Goal: Find specific page/section: Find specific page/section

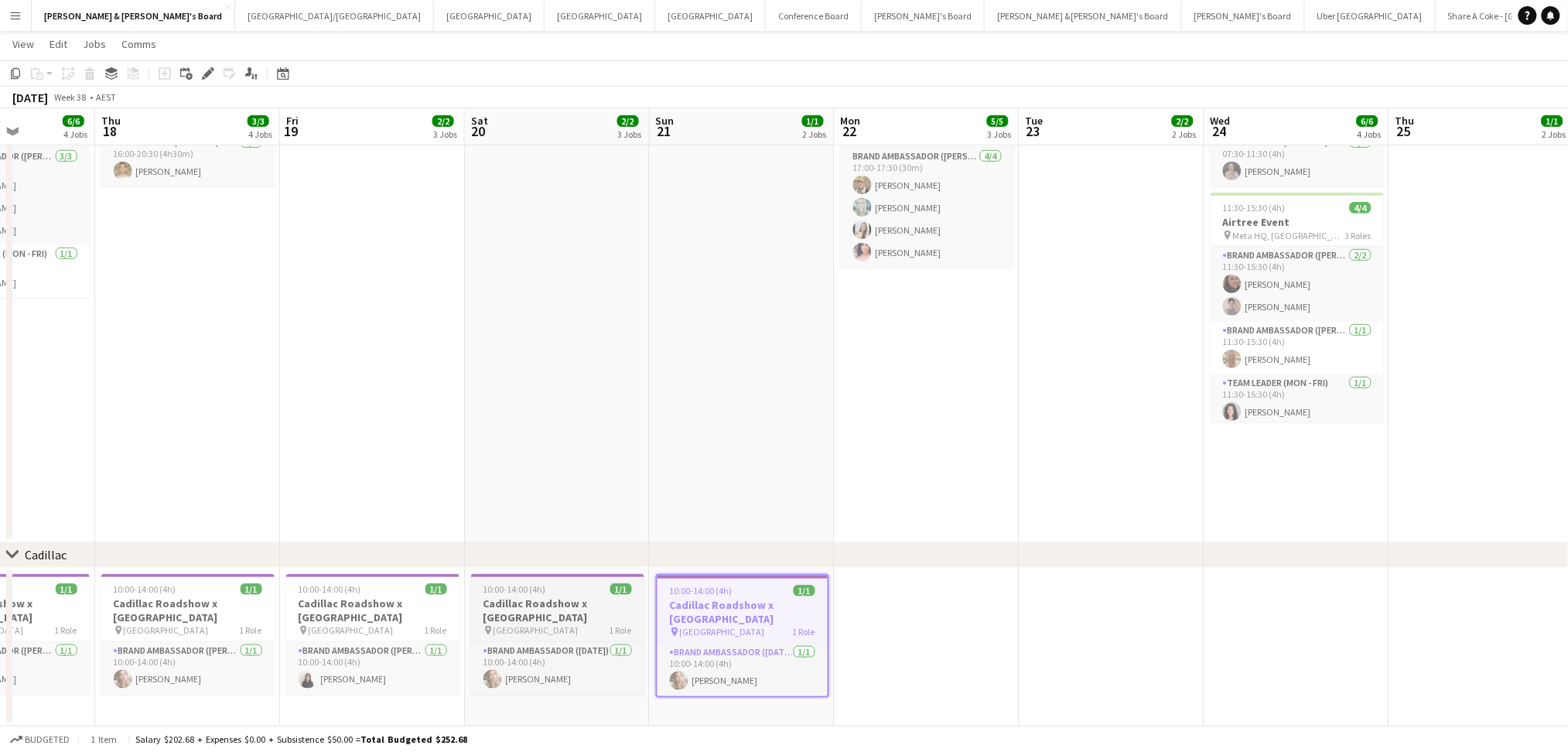
click at [556, 600] on h3 "Cadillac Roadshow x [GEOGRAPHIC_DATA]" at bounding box center [558, 610] width 173 height 28
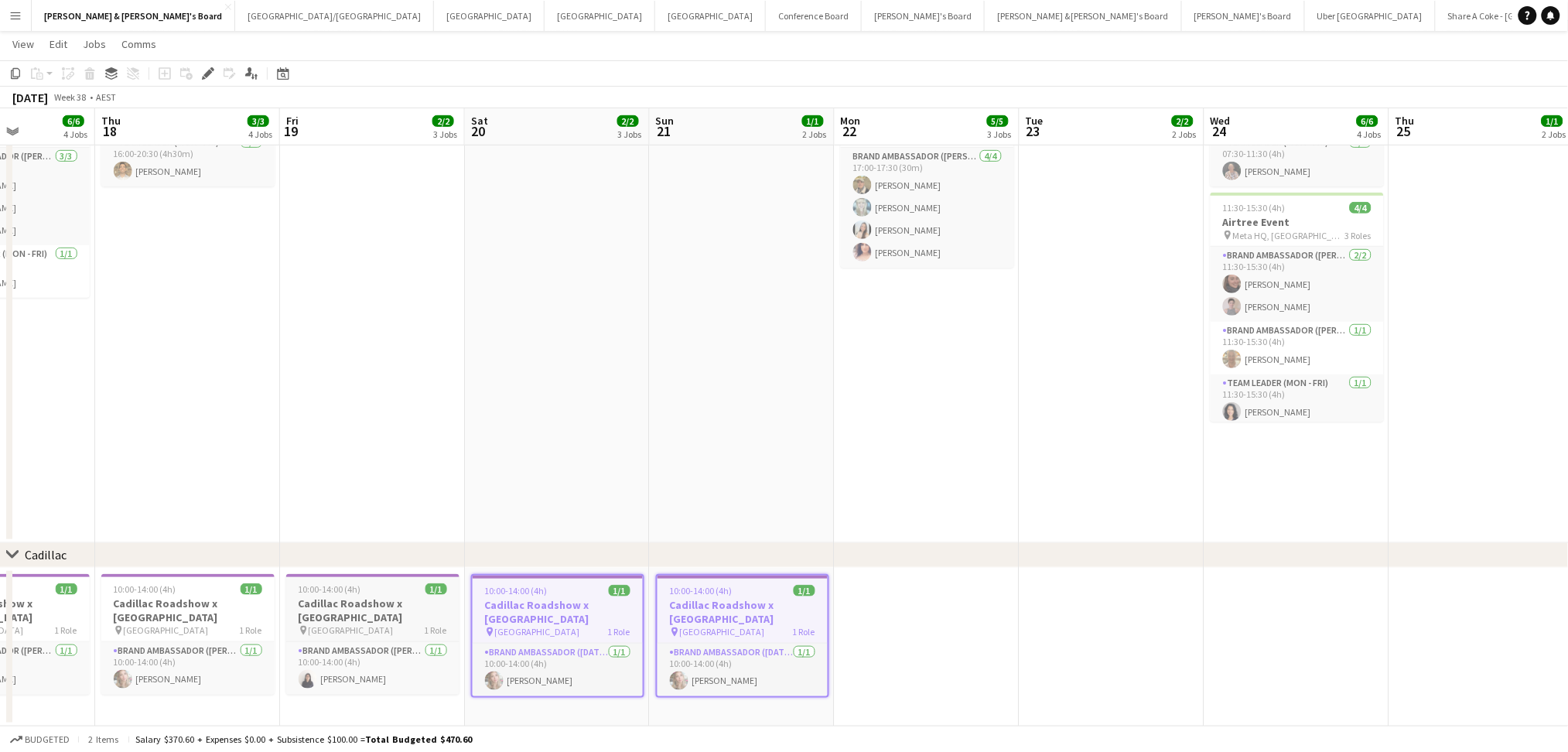
click at [330, 602] on h3 "Cadillac Roadshow x [GEOGRAPHIC_DATA]" at bounding box center [372, 610] width 173 height 28
click at [160, 604] on h3 "Cadillac Roadshow x [GEOGRAPHIC_DATA]" at bounding box center [187, 610] width 173 height 28
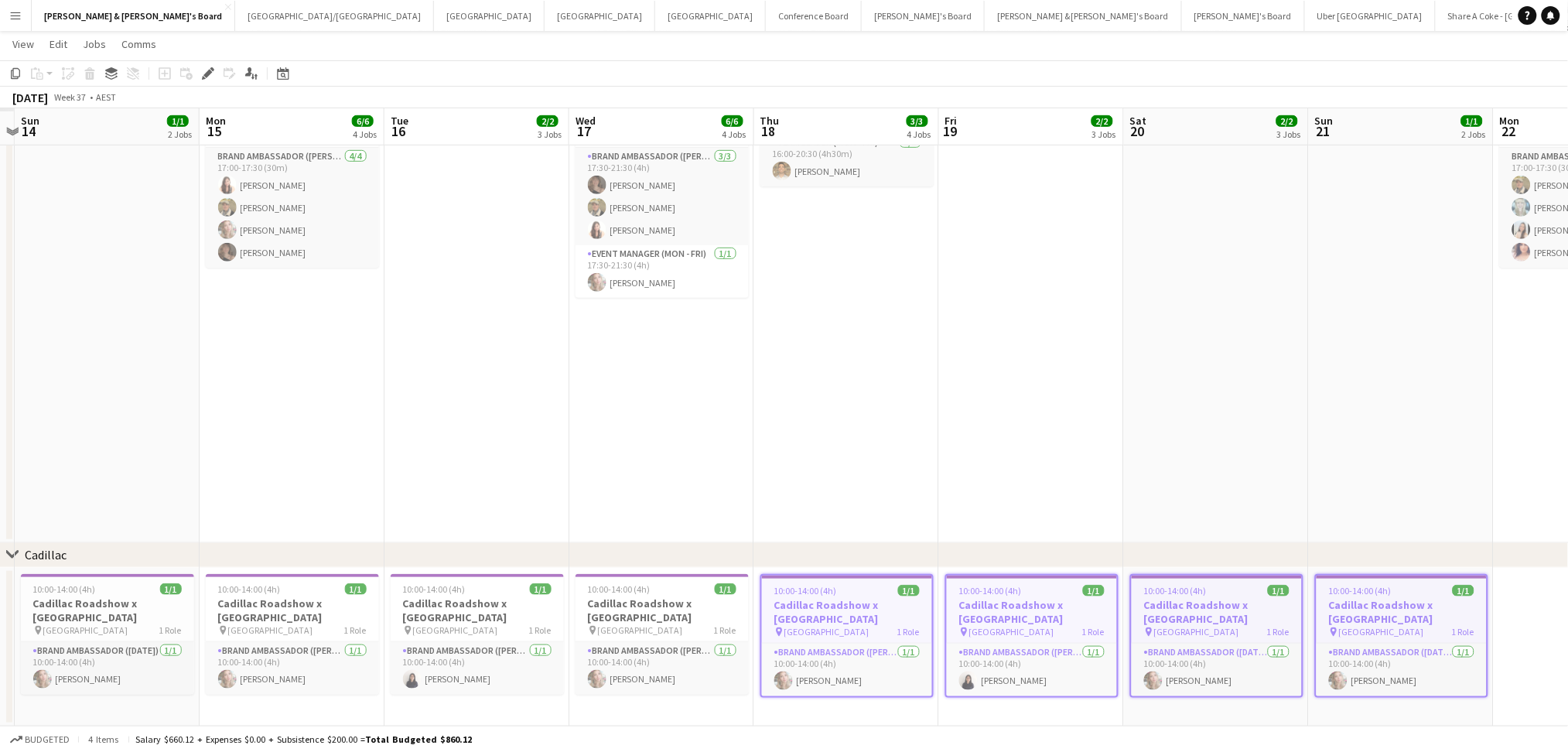
drag, startPoint x: 249, startPoint y: 452, endPoint x: 826, endPoint y: 508, distance: 579.7
click at [908, 481] on app-calendar-viewport "Fri 12 Sat 13 Sun 14 1/1 2 Jobs Mon 15 6/6 4 Jobs Tue 16 2/2 3 Jobs Wed 17 6/6 …" at bounding box center [784, 257] width 1568 height 941
click at [572, 607] on app-date-cell "10:00-14:00 (4h) 1/1 Cadillac Roadshow x [GEOGRAPHIC_DATA] pin Sydney Airport 1…" at bounding box center [663, 647] width 185 height 160
click at [605, 605] on h3 "Cadillac Roadshow x [GEOGRAPHIC_DATA]" at bounding box center [663, 610] width 173 height 28
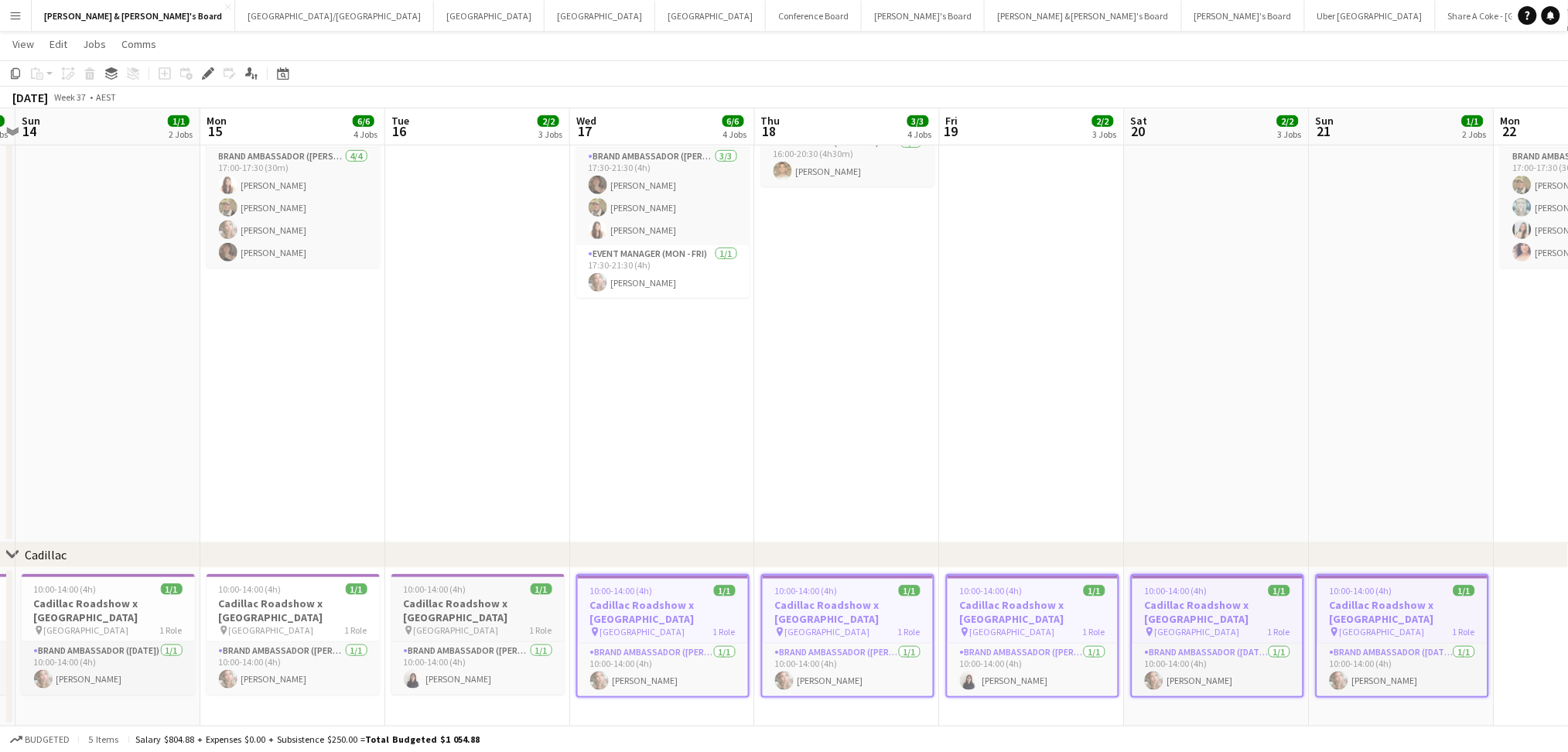
click at [426, 605] on h3 "Cadillac Roadshow x [GEOGRAPHIC_DATA]" at bounding box center [477, 610] width 173 height 28
drag, startPoint x: 336, startPoint y: 609, endPoint x: 256, endPoint y: 612, distance: 80.1
click at [335, 609] on h3 "Cadillac Roadshow x [GEOGRAPHIC_DATA]" at bounding box center [293, 610] width 173 height 28
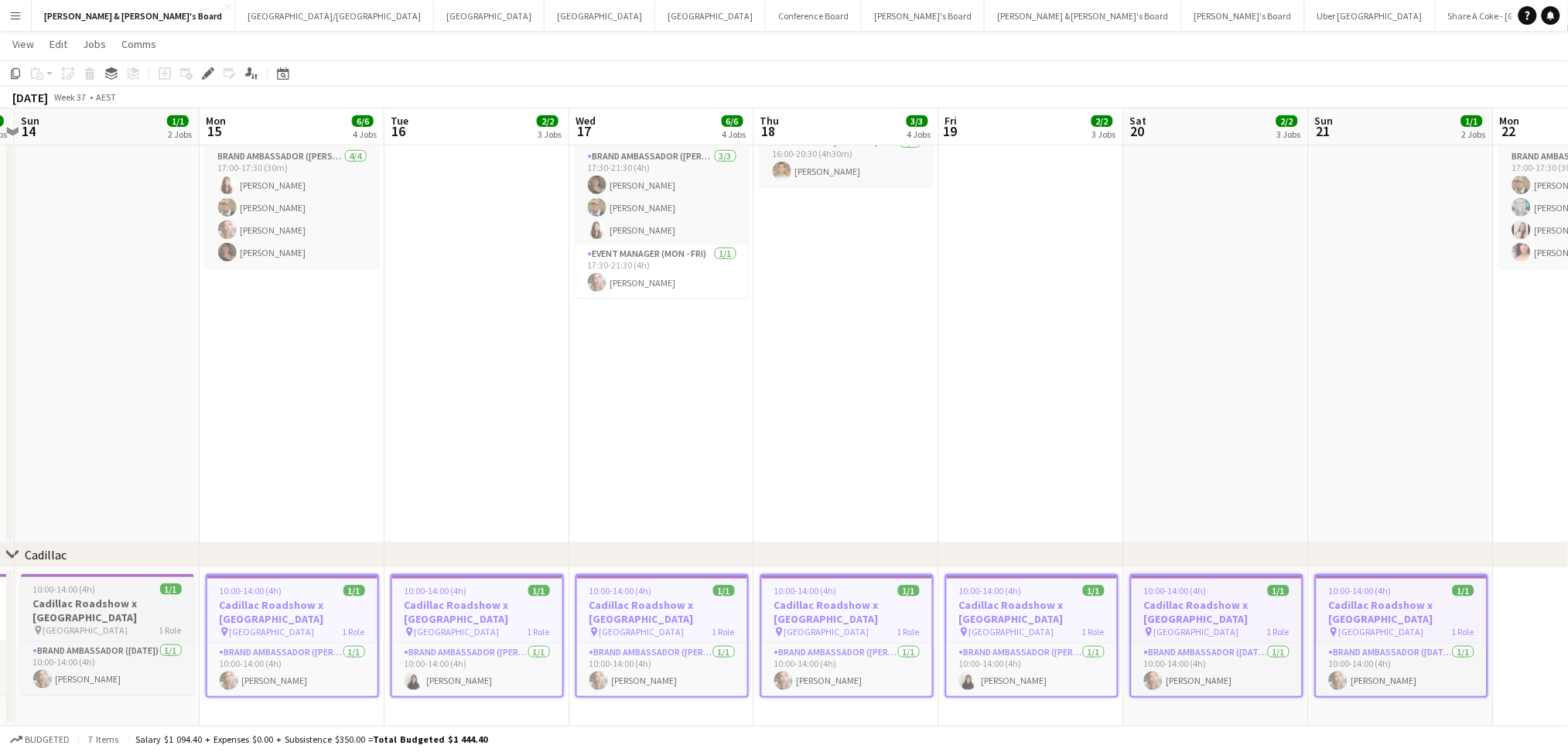
click at [132, 611] on h3 "Cadillac Roadshow x [GEOGRAPHIC_DATA]" at bounding box center [107, 610] width 173 height 28
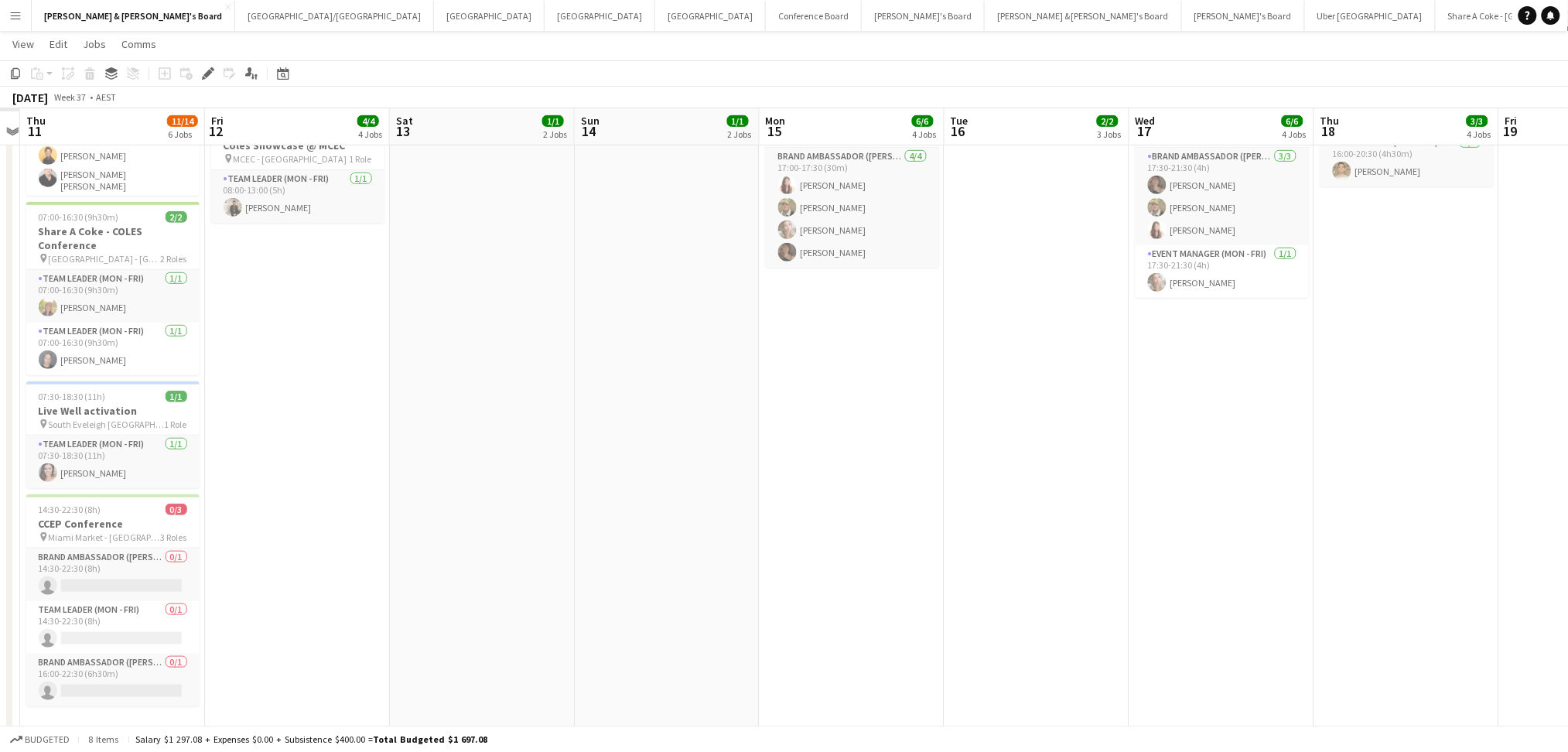
drag, startPoint x: 272, startPoint y: 470, endPoint x: 936, endPoint y: 514, distance: 665.5
click at [1114, 489] on app-calendar-viewport "Tue 9 Wed 10 Thu 11 11/14 6 Jobs Fri 12 4/4 4 Jobs Sat 13 1/1 2 Jobs Sun 14 1/1…" at bounding box center [784, 356] width 1568 height 1139
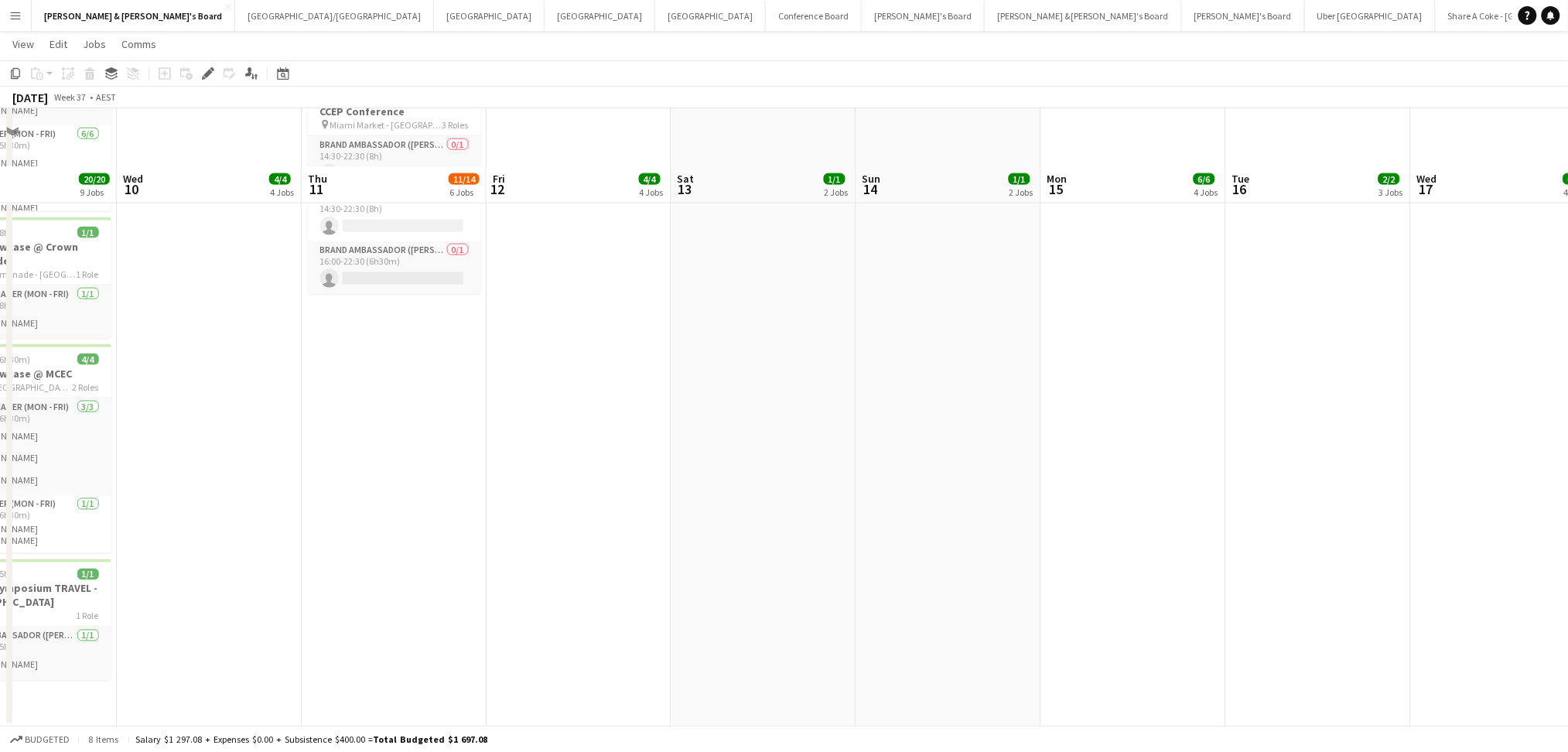
scroll to position [871, 0]
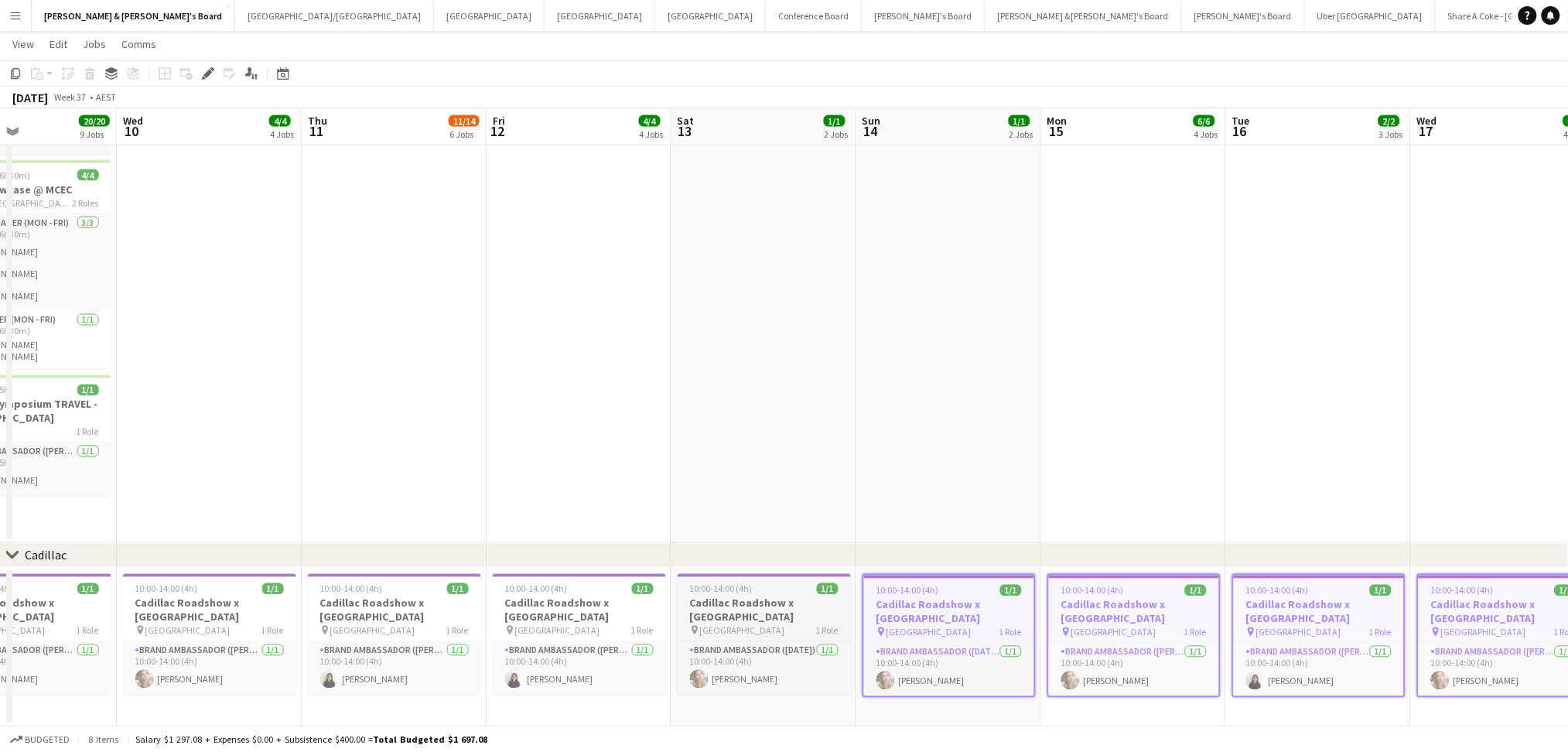
click at [724, 610] on h3 "Cadillac Roadshow x [GEOGRAPHIC_DATA]" at bounding box center [764, 610] width 173 height 28
click at [591, 618] on h3 "Cadillac Roadshow x [GEOGRAPHIC_DATA]" at bounding box center [578, 610] width 173 height 28
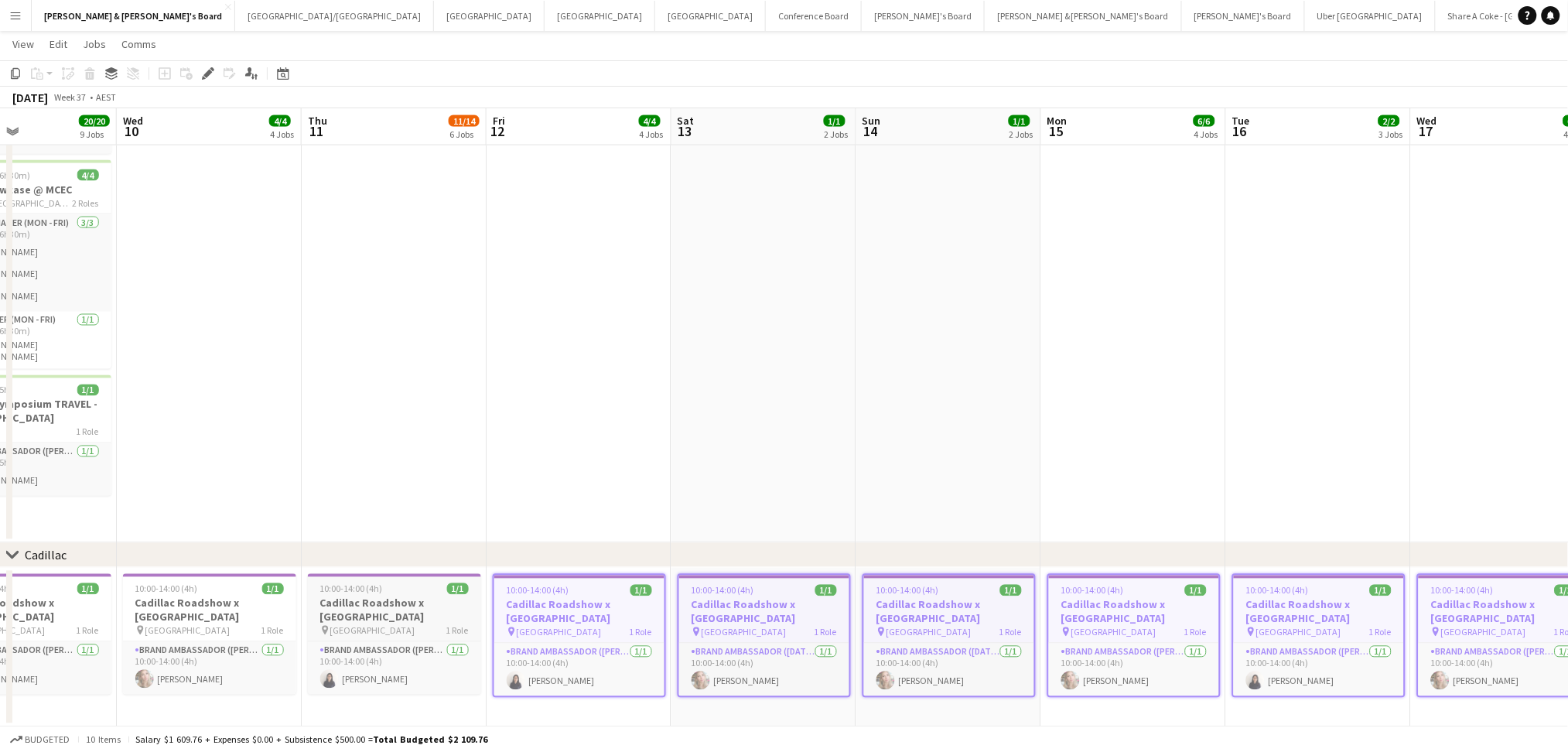
click at [415, 618] on h3 "Cadillac Roadshow x [GEOGRAPHIC_DATA]" at bounding box center [394, 610] width 173 height 28
click at [214, 614] on h3 "Cadillac Roadshow x [GEOGRAPHIC_DATA]" at bounding box center [209, 610] width 173 height 28
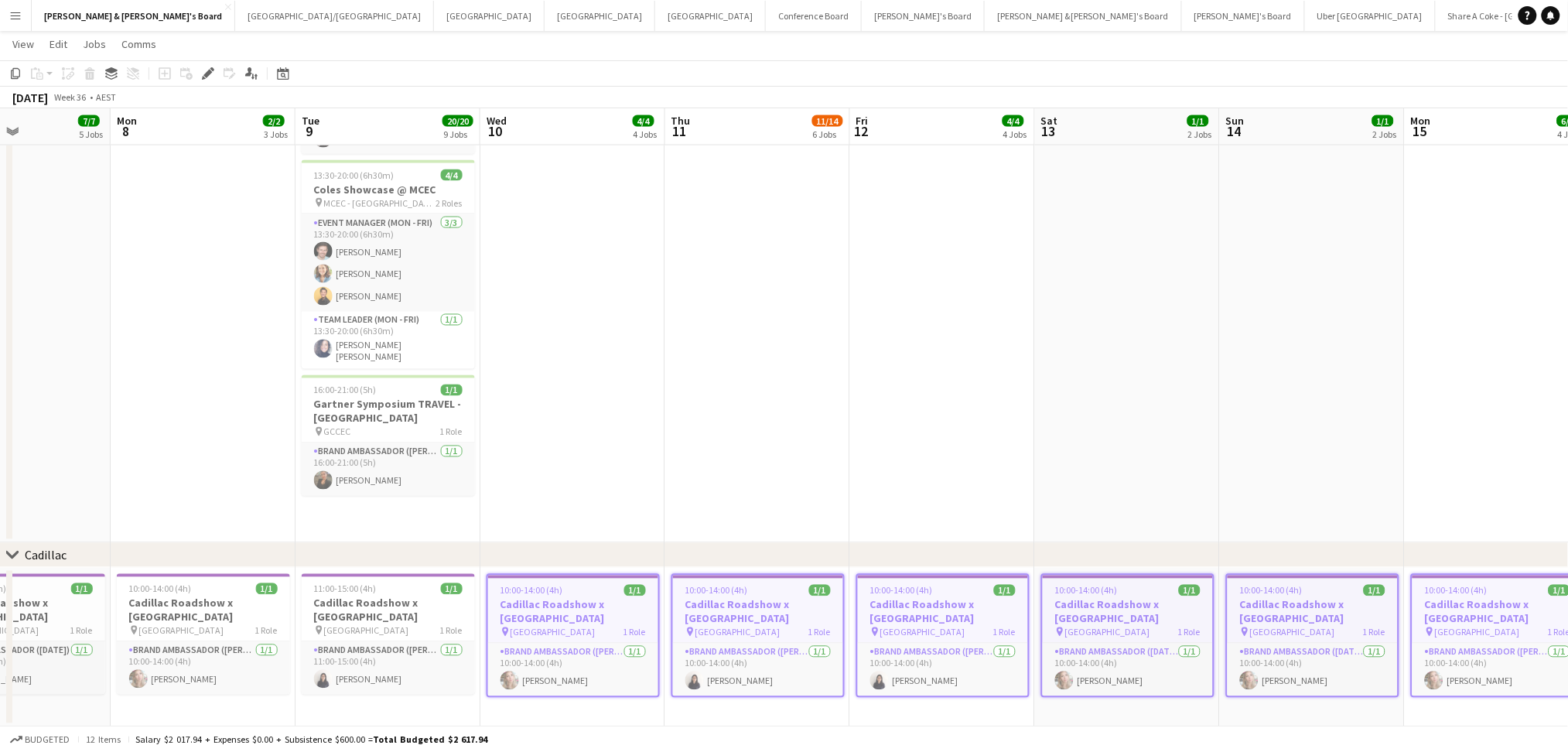
drag, startPoint x: 351, startPoint y: 466, endPoint x: 912, endPoint y: 522, distance: 563.8
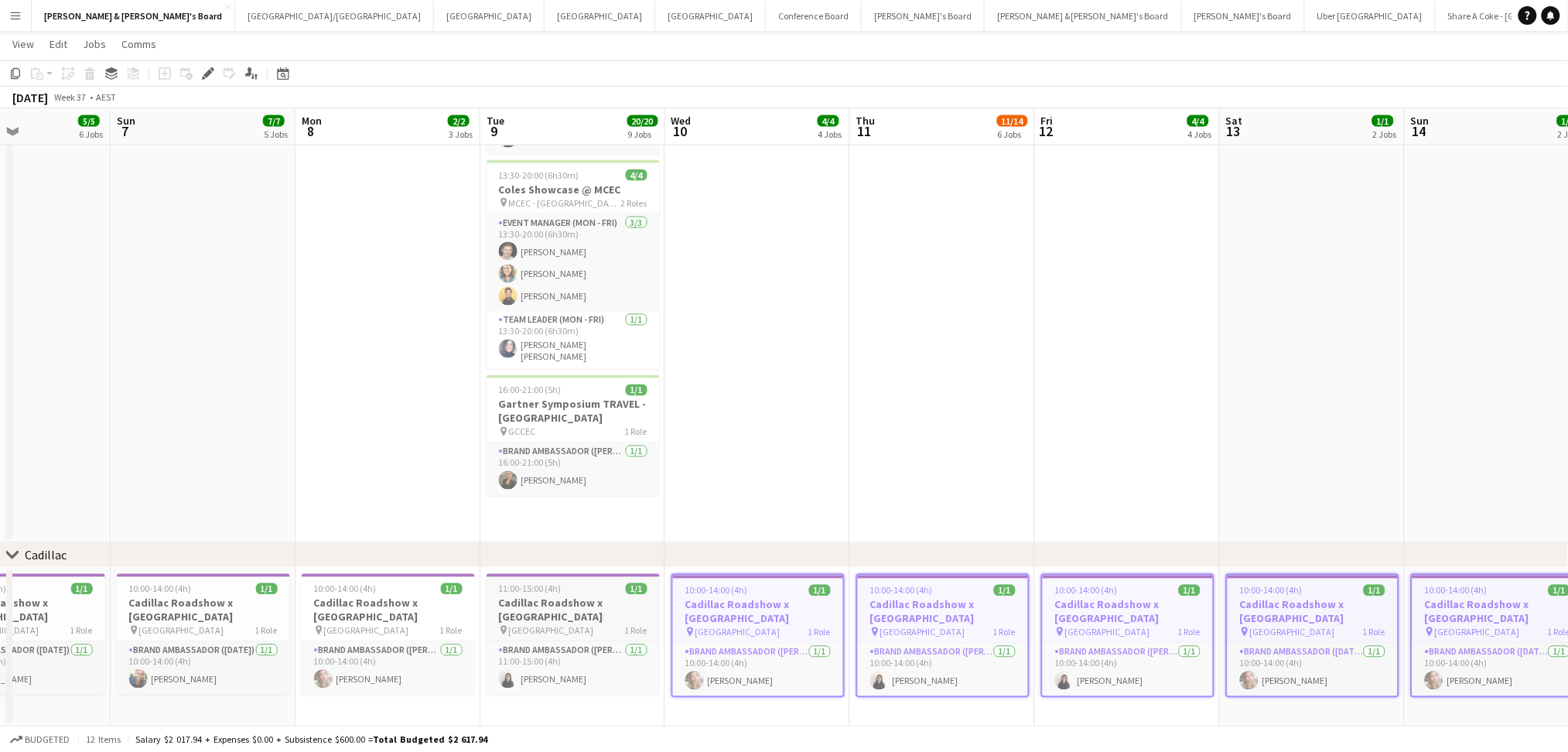
scroll to position [0, 431]
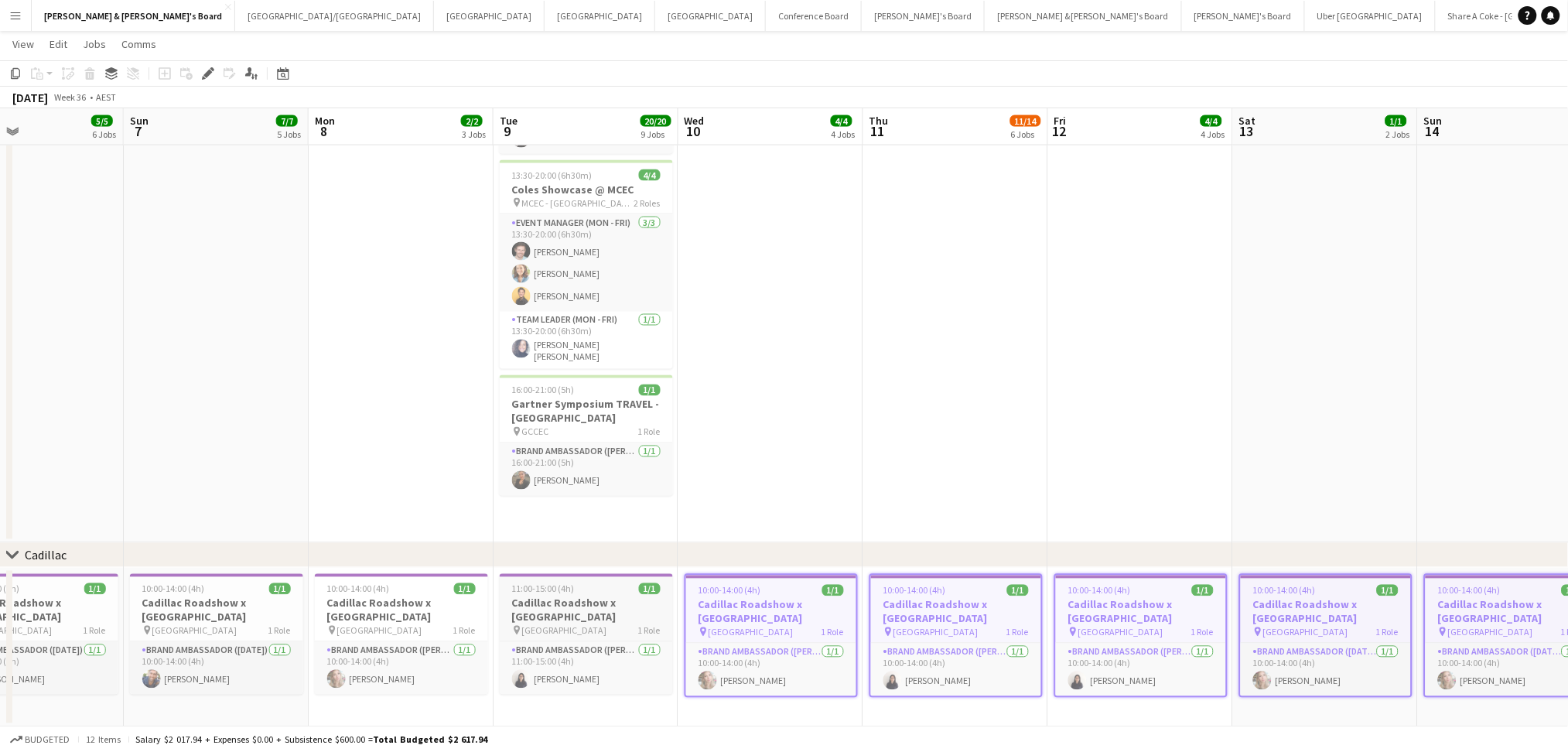
click at [554, 610] on h3 "Cadillac Roadshow x [GEOGRAPHIC_DATA]" at bounding box center [585, 610] width 173 height 28
click at [409, 608] on h3 "Cadillac Roadshow x [GEOGRAPHIC_DATA]" at bounding box center [401, 610] width 173 height 28
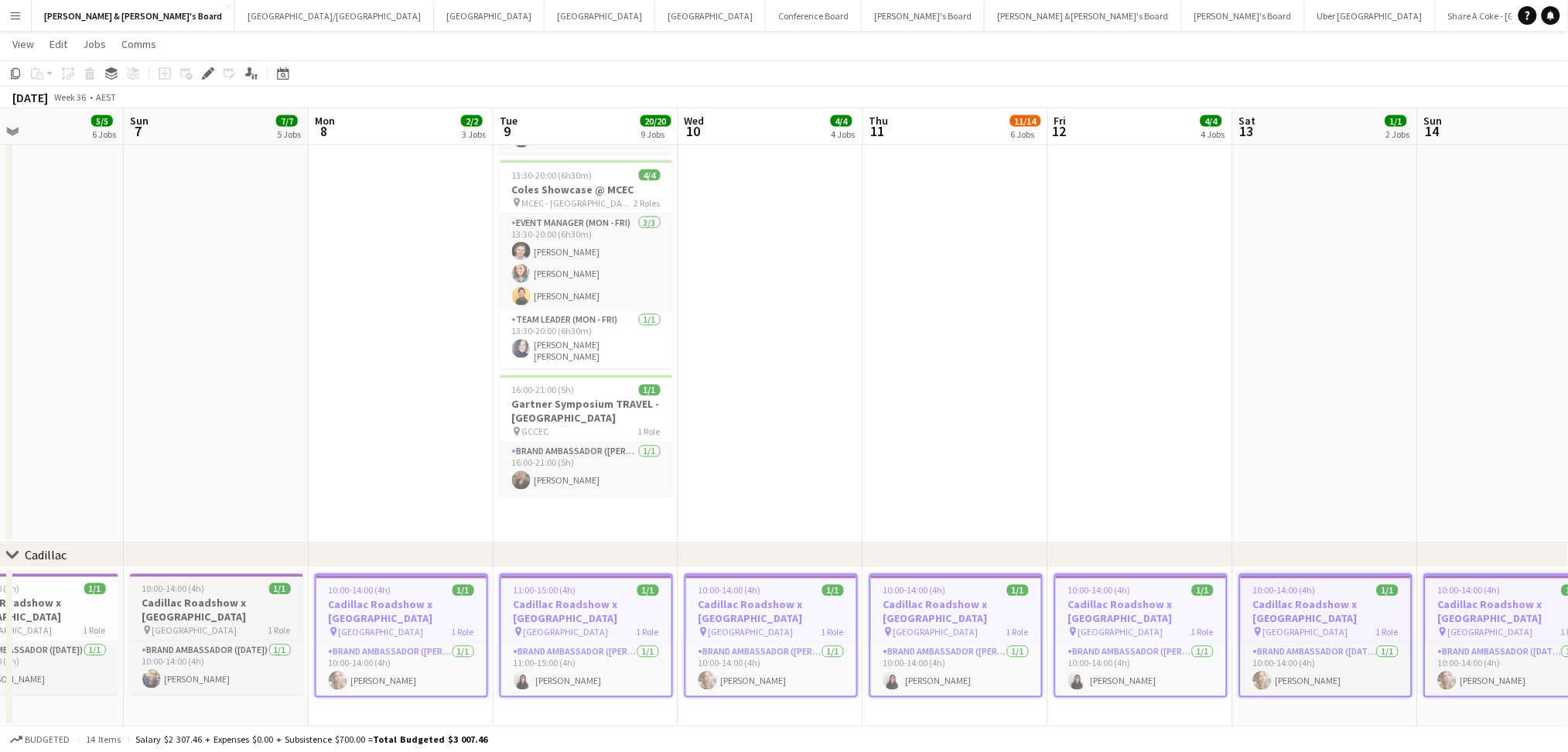
click at [251, 608] on h3 "Cadillac Roadshow x [GEOGRAPHIC_DATA]" at bounding box center [216, 610] width 173 height 28
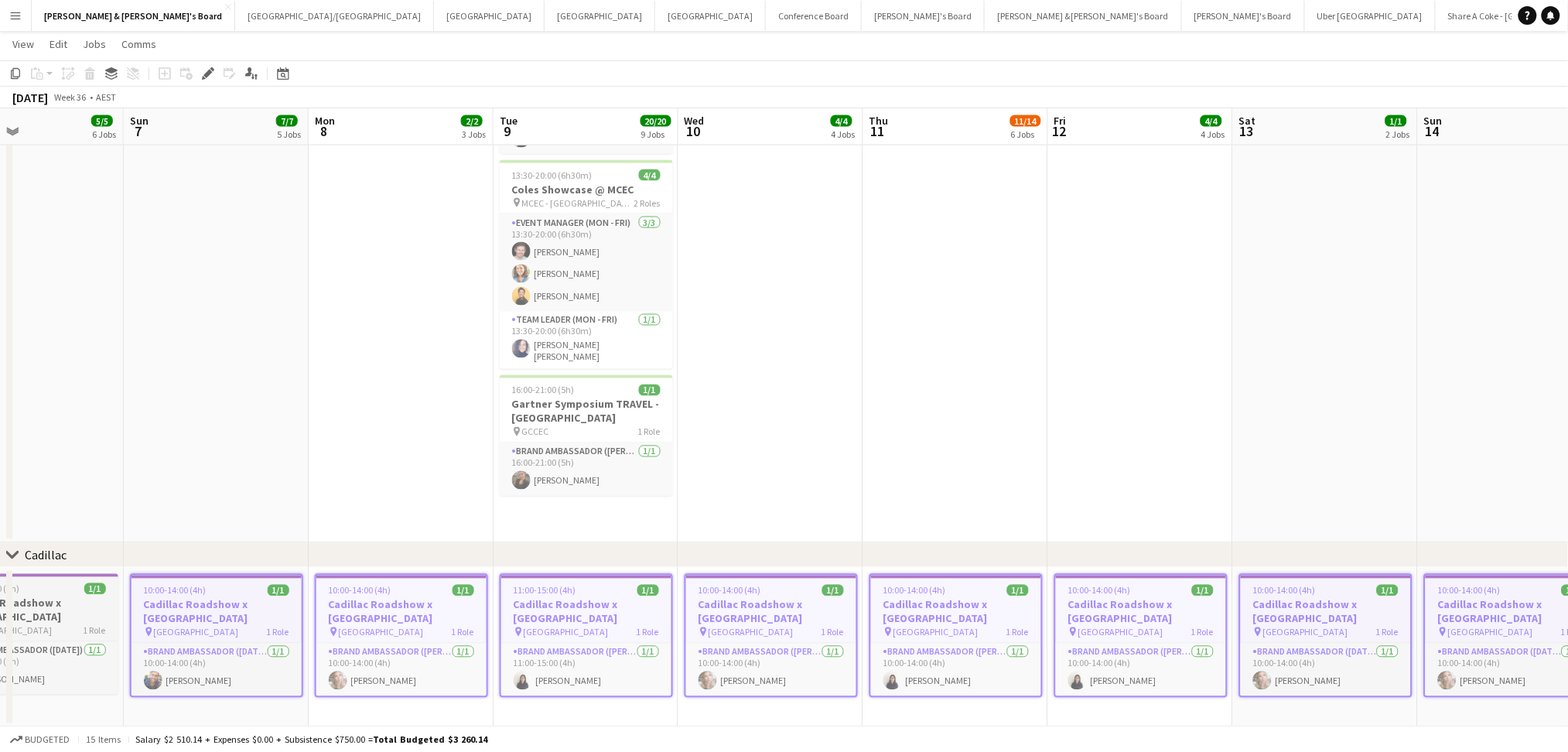
click at [65, 613] on h3 "Cadillac Roadshow x [GEOGRAPHIC_DATA]" at bounding box center [32, 610] width 173 height 28
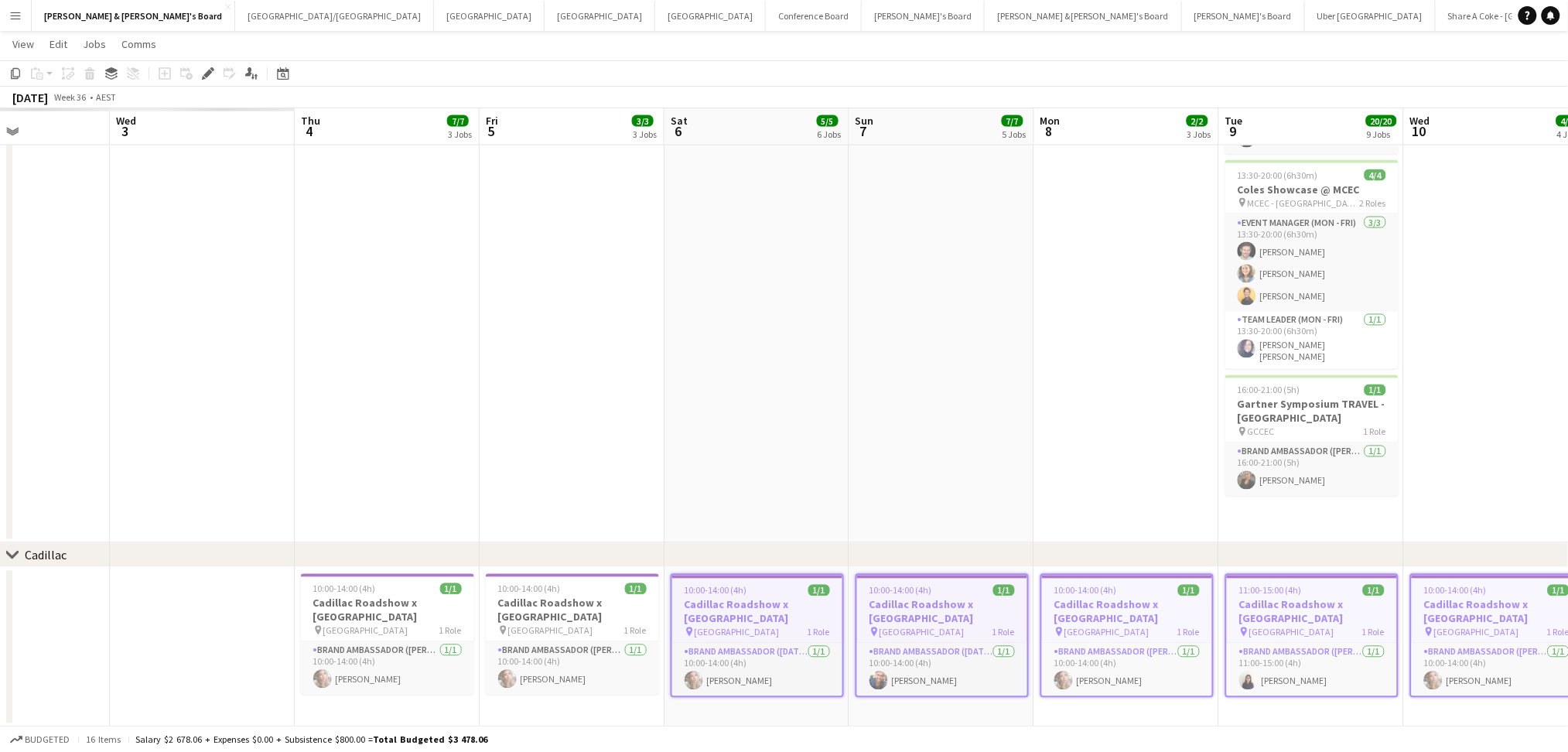
drag, startPoint x: 270, startPoint y: 476, endPoint x: 1092, endPoint y: 514, distance: 822.9
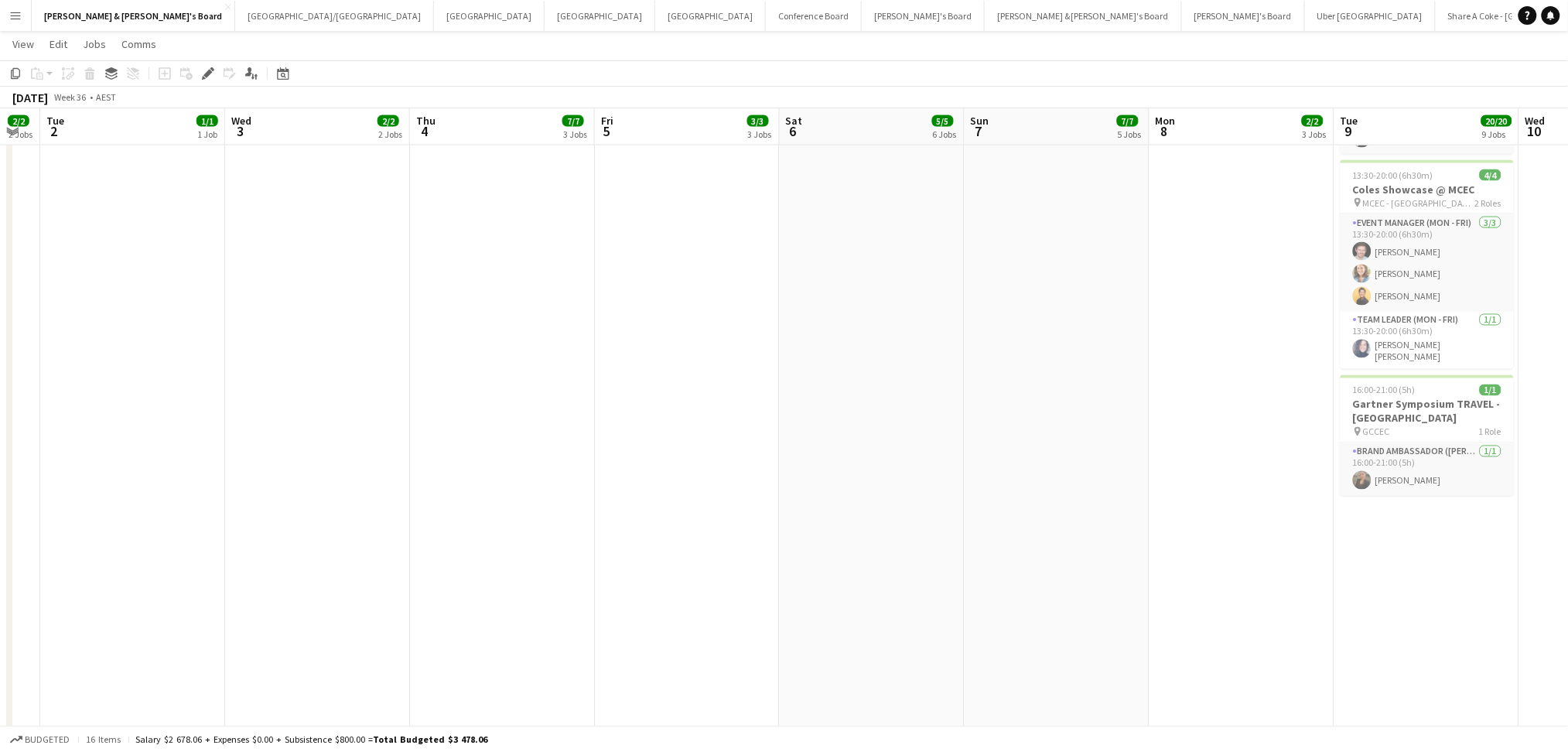
click at [648, 608] on app-date-cell "BYD Activation @ HYROX pin [GEOGRAPHIC_DATA] - [GEOGRAPHIC_DATA] 10:00-14:00 (4…" at bounding box center [687, 167] width 185 height 1730
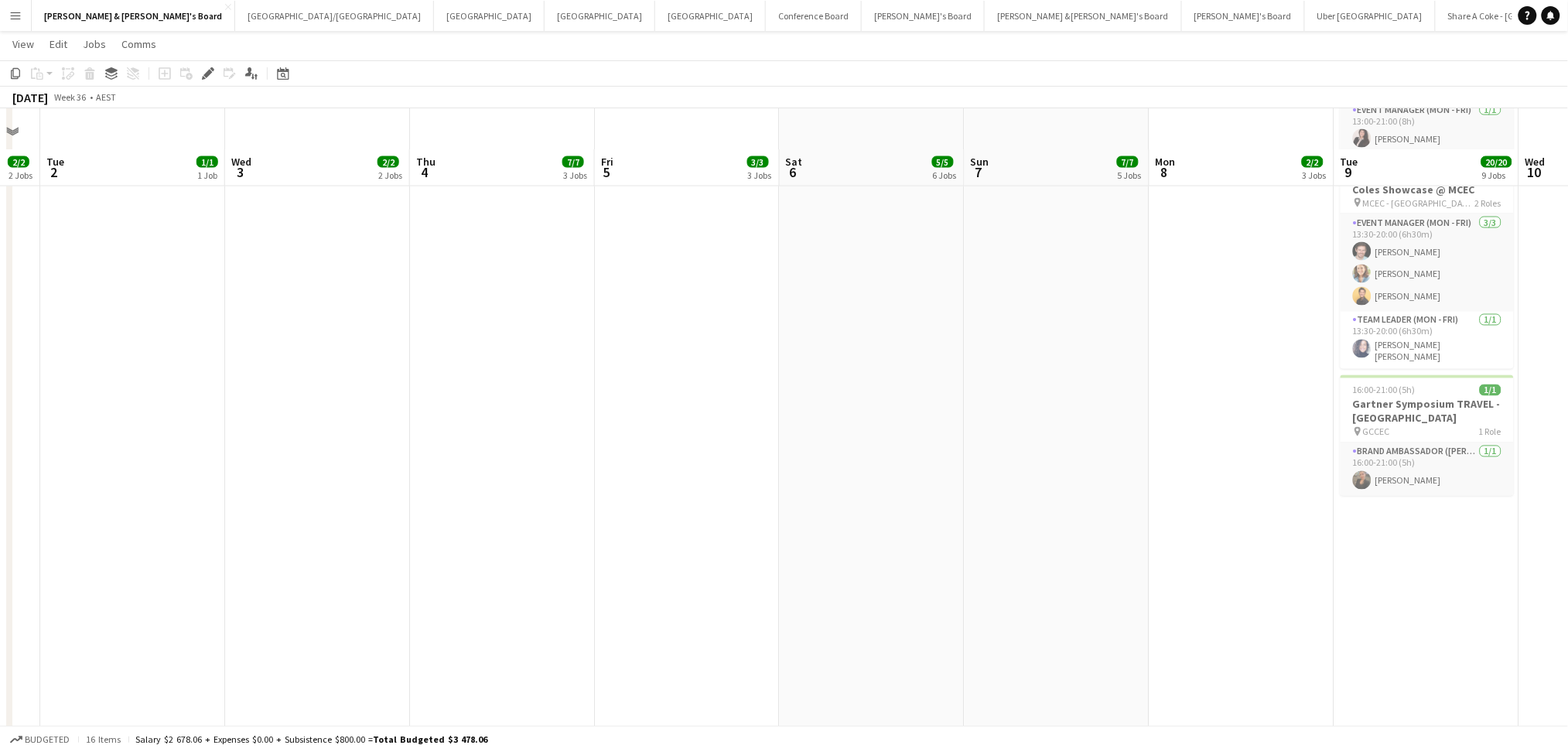
scroll to position [1360, 0]
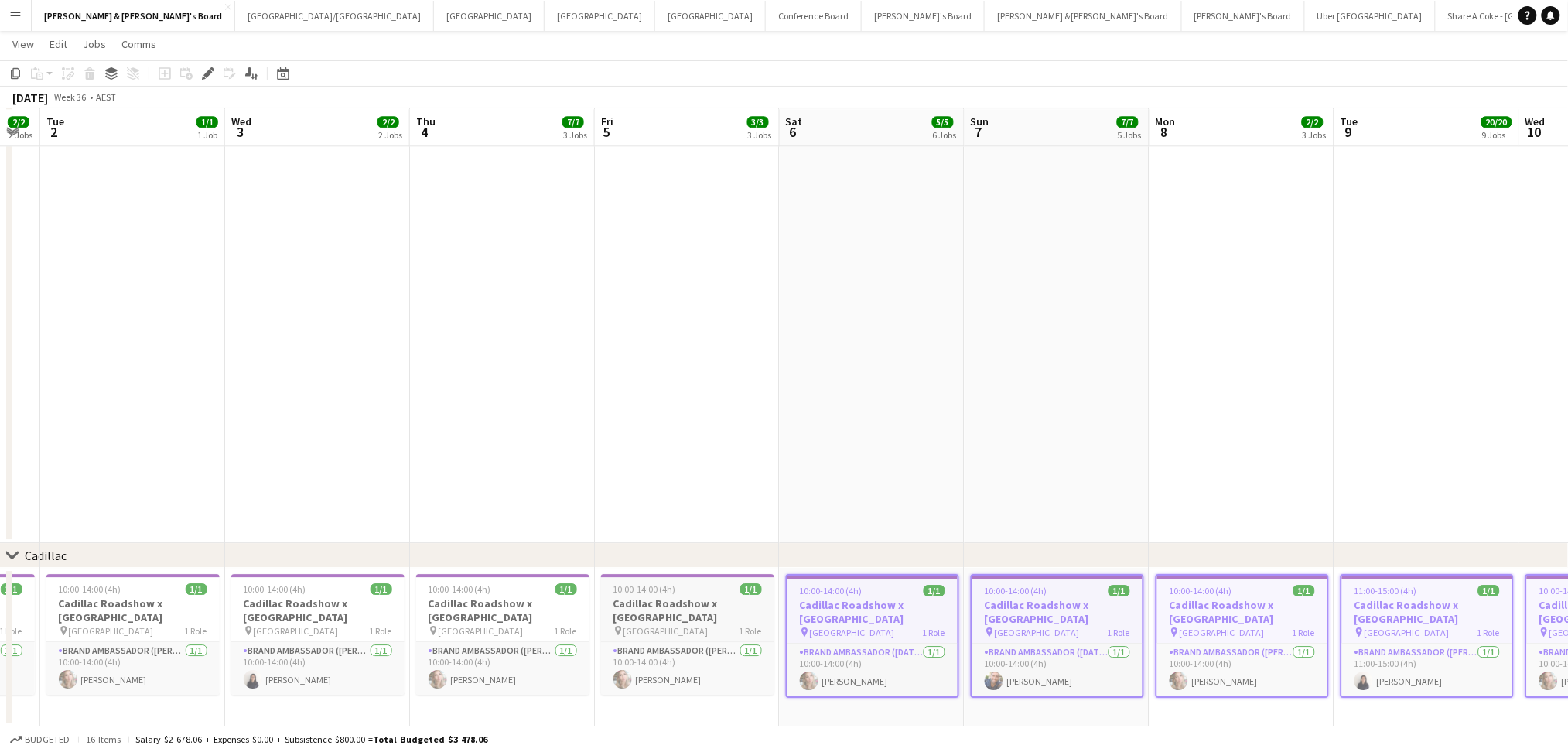
click at [684, 611] on h3 "Cadillac Roadshow x [GEOGRAPHIC_DATA]" at bounding box center [687, 610] width 173 height 28
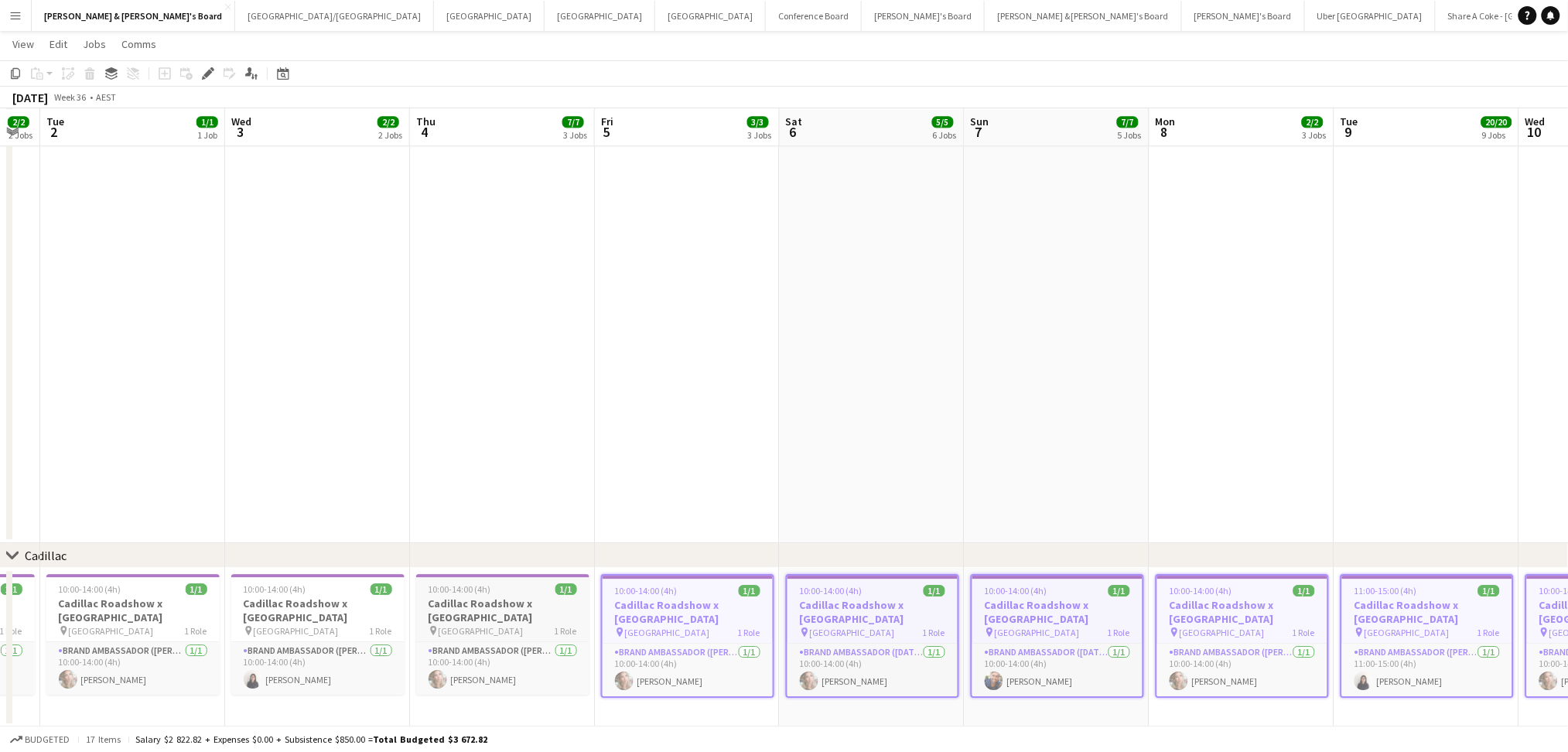
click at [527, 613] on h3 "Cadillac Roadshow x [GEOGRAPHIC_DATA]" at bounding box center [502, 610] width 173 height 28
click at [339, 617] on h3 "Cadillac Roadshow x [GEOGRAPHIC_DATA]" at bounding box center [317, 610] width 173 height 28
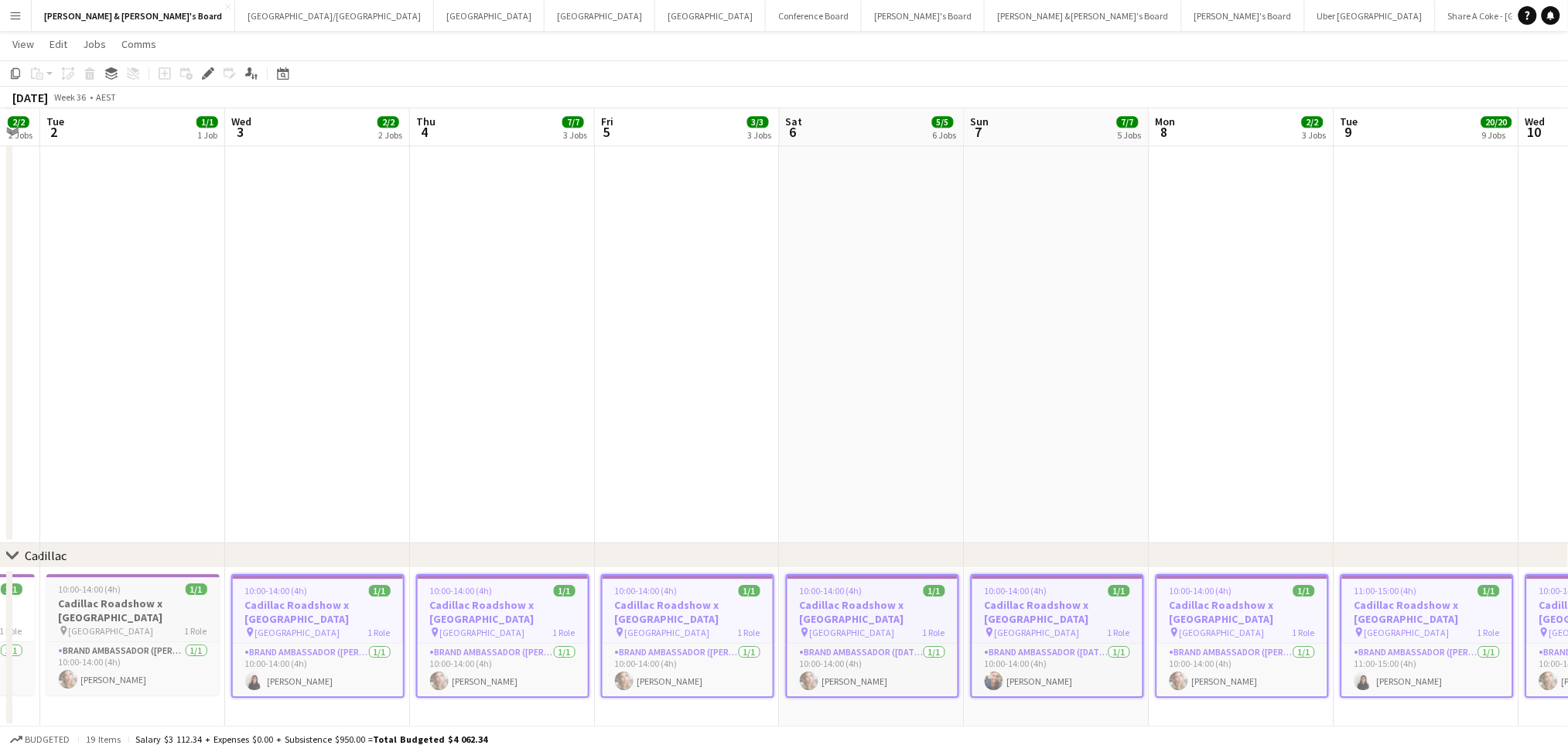
click at [173, 619] on h3 "Cadillac Roadshow x [GEOGRAPHIC_DATA]" at bounding box center [133, 610] width 173 height 28
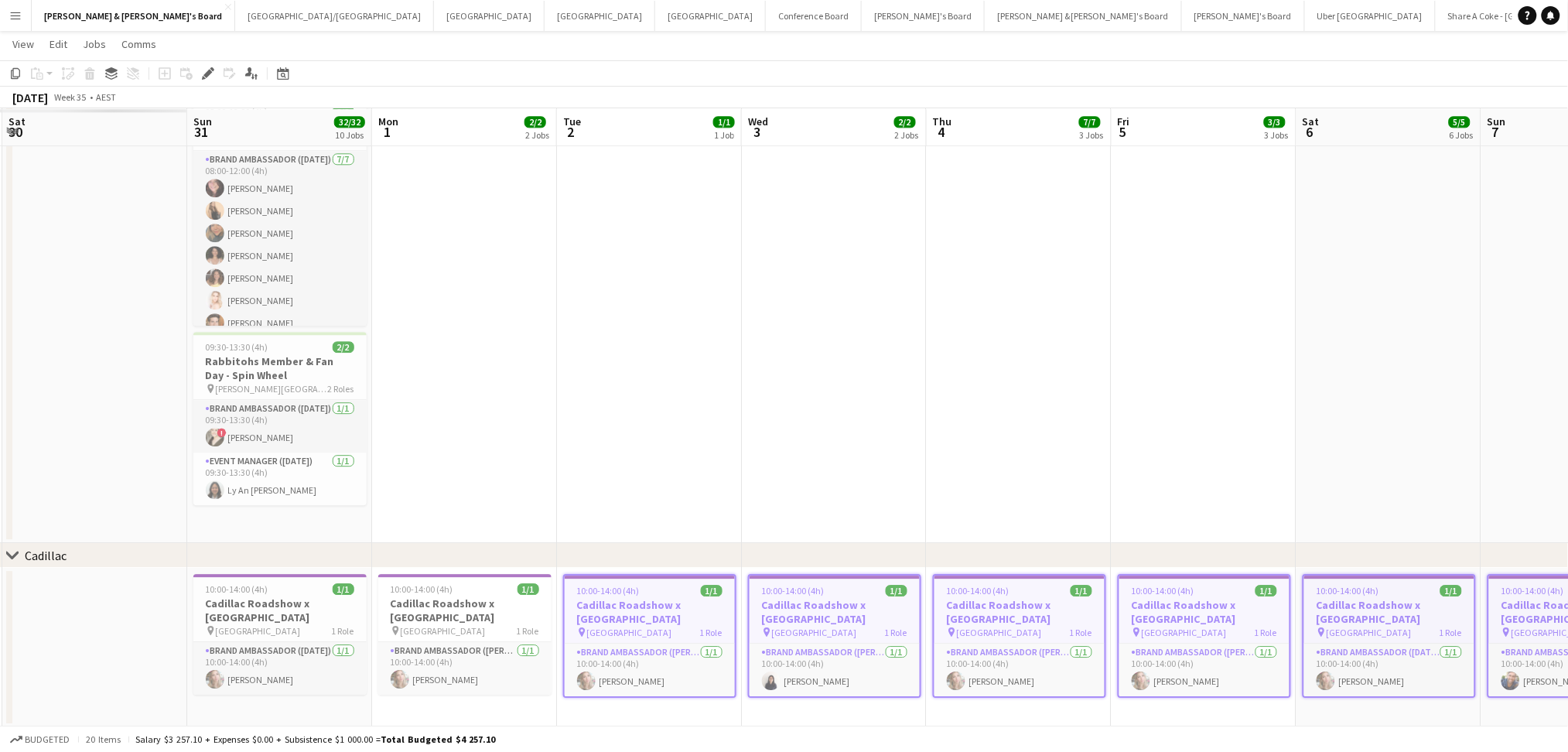
scroll to position [0, 553]
drag, startPoint x: 224, startPoint y: 510, endPoint x: 1272, endPoint y: 552, distance: 1048.8
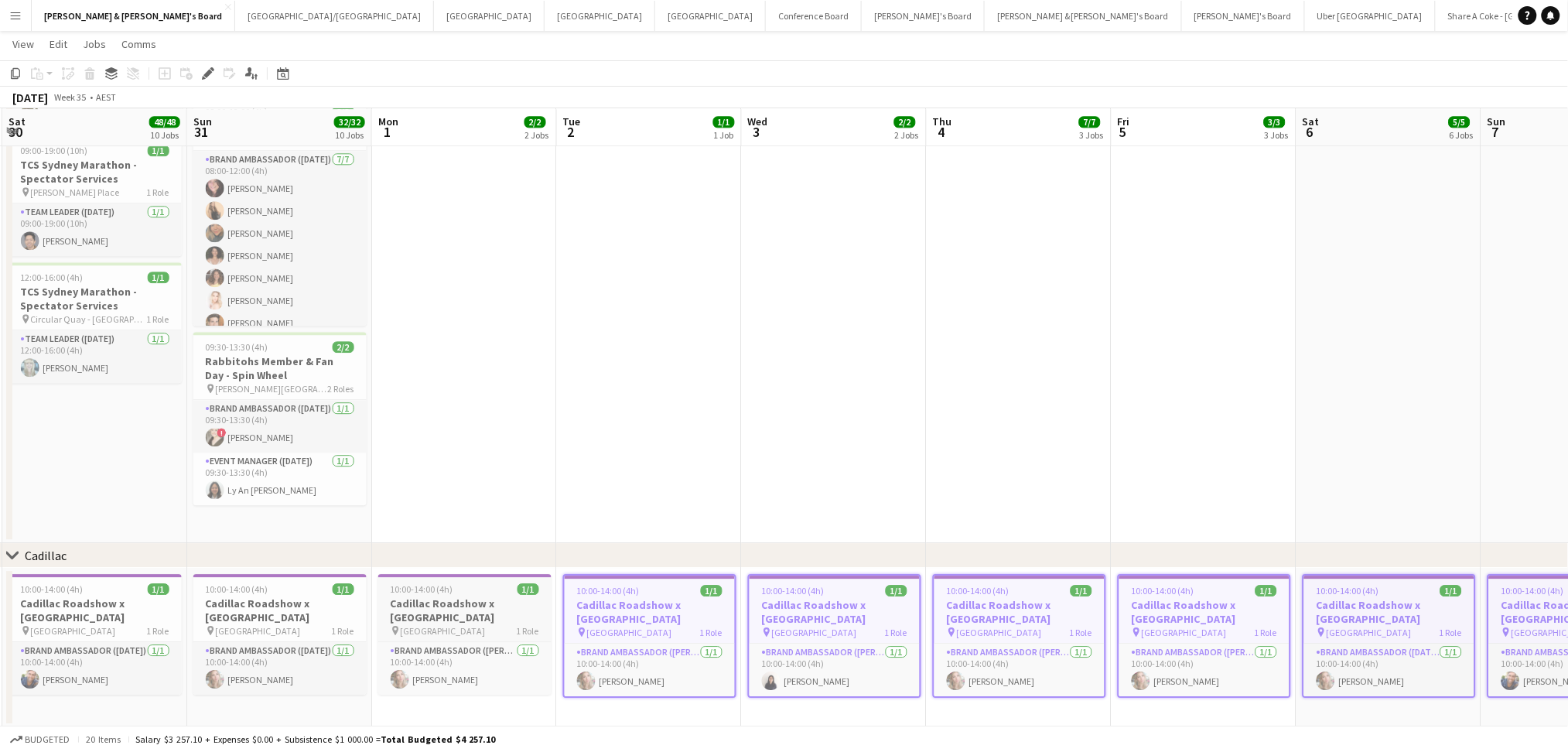
click at [469, 605] on h3 "Cadillac Roadshow x [GEOGRAPHIC_DATA]" at bounding box center [465, 610] width 173 height 28
click at [266, 604] on h3 "Cadillac Roadshow x [GEOGRAPHIC_DATA]" at bounding box center [279, 610] width 173 height 28
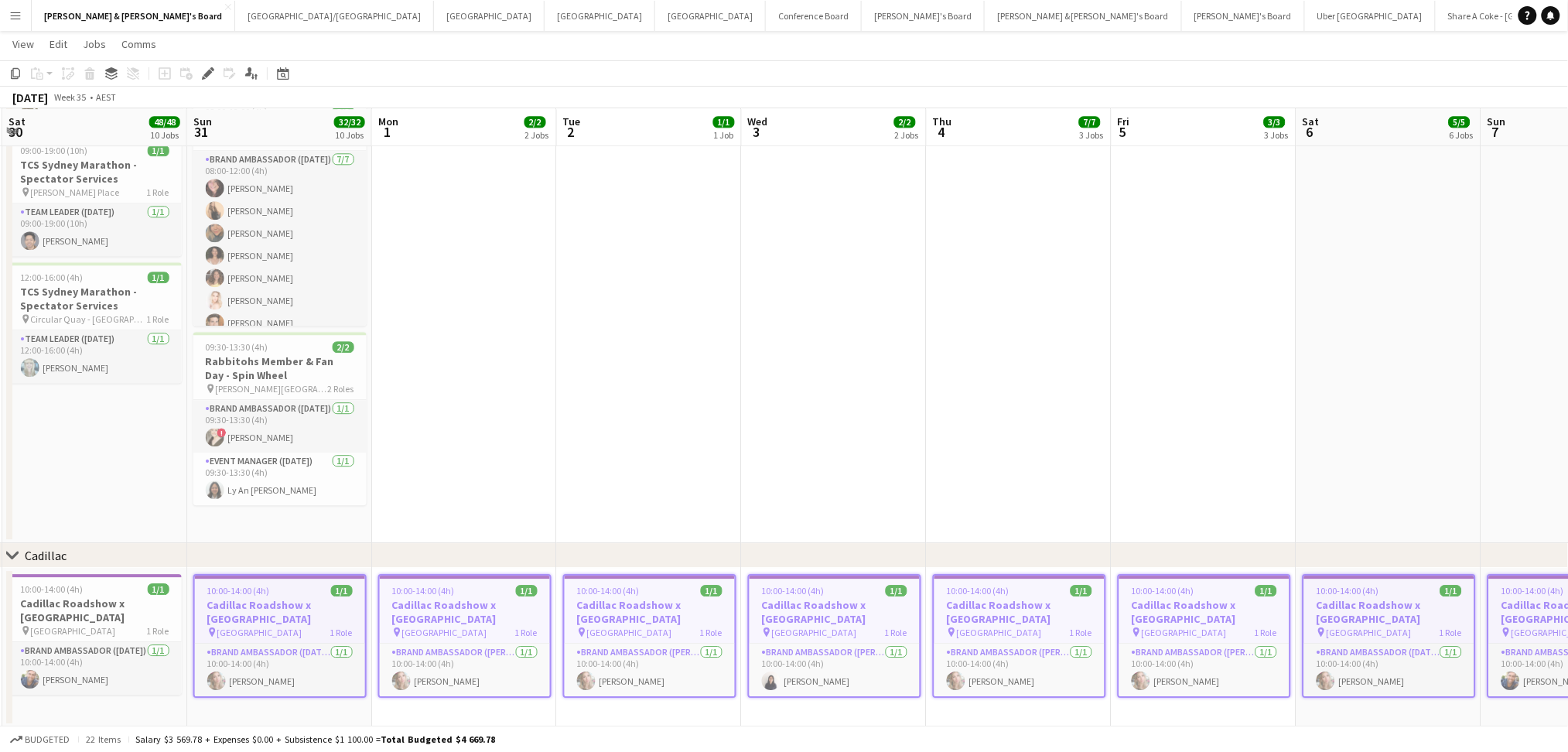
drag, startPoint x: 74, startPoint y: 616, endPoint x: 179, endPoint y: 542, distance: 128.5
click at [75, 616] on h3 "Cadillac Roadshow x [GEOGRAPHIC_DATA]" at bounding box center [95, 610] width 173 height 28
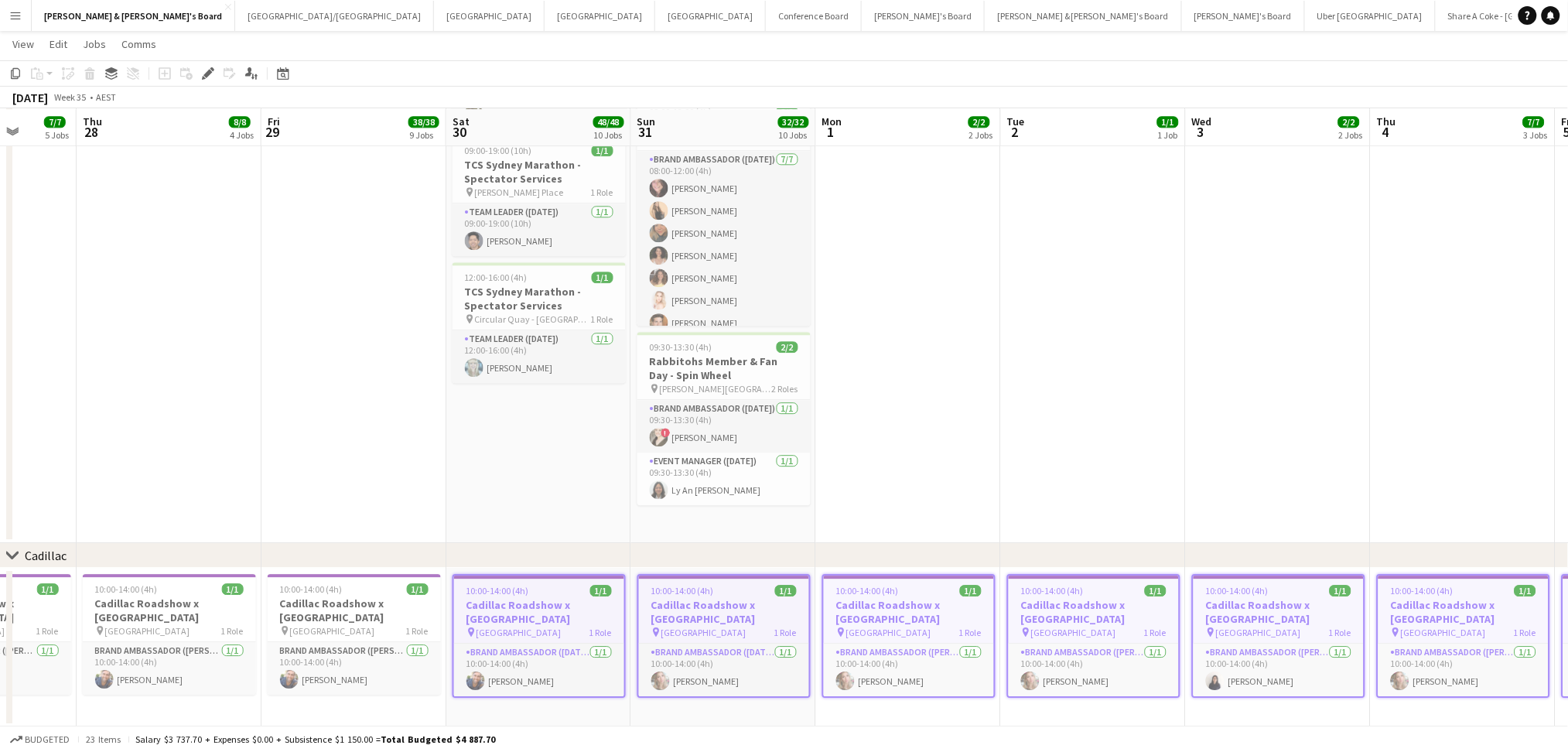
scroll to position [0, 375]
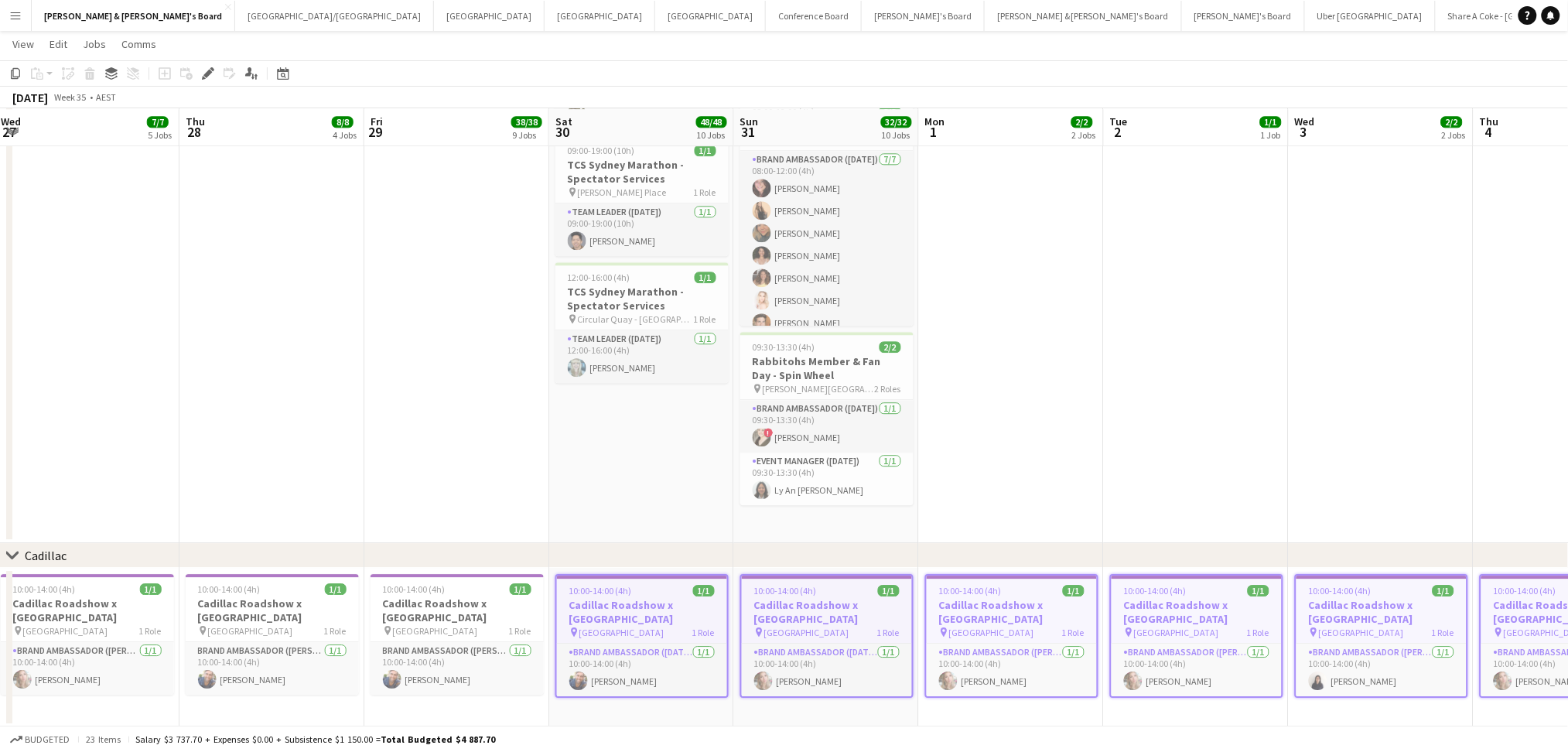
drag, startPoint x: 193, startPoint y: 521, endPoint x: 1219, endPoint y: 547, distance: 1026.3
click at [426, 611] on h3 "Cadillac Roadshow x [GEOGRAPHIC_DATA]" at bounding box center [457, 610] width 173 height 28
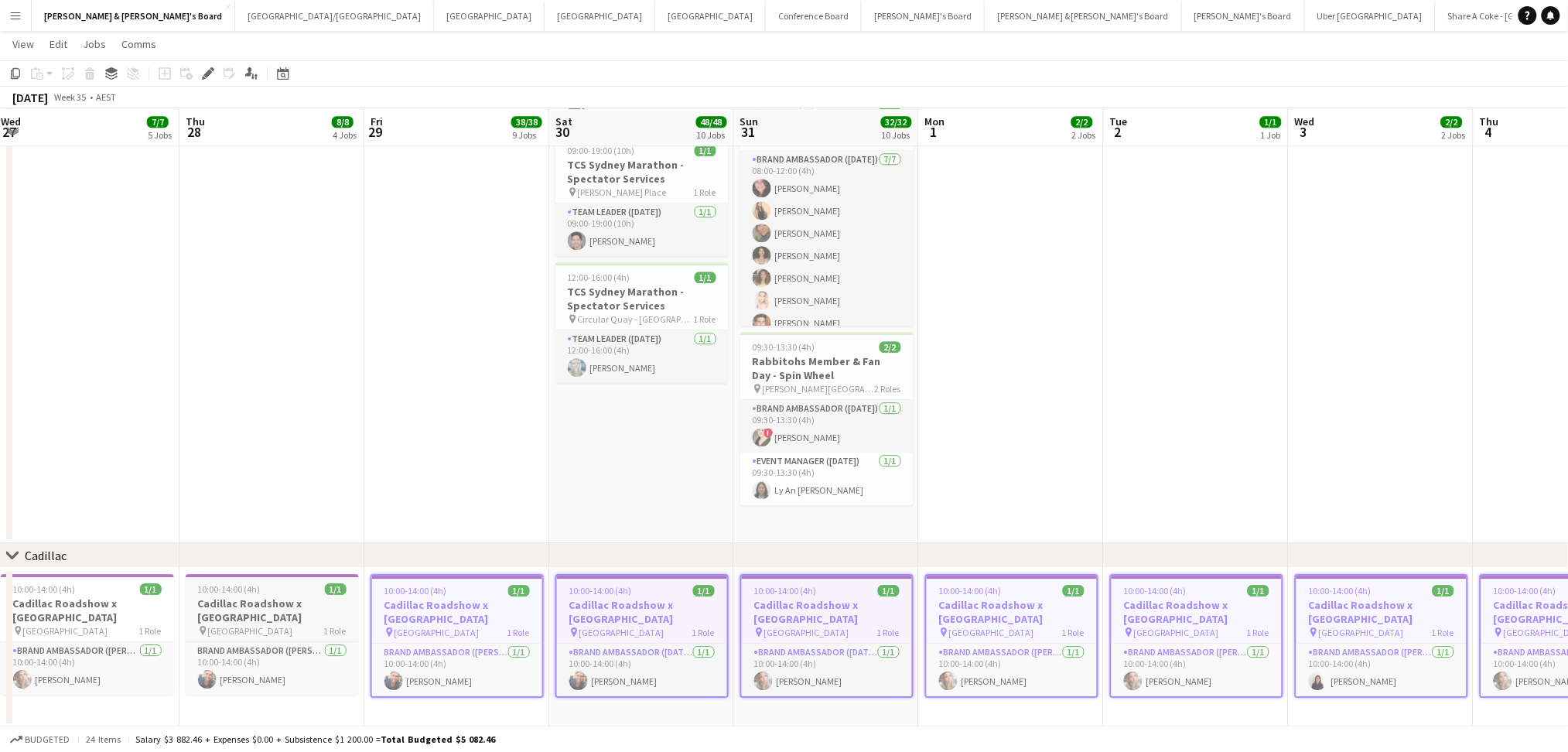
click at [245, 610] on h3 "Cadillac Roadshow x [GEOGRAPHIC_DATA]" at bounding box center [271, 610] width 173 height 28
drag, startPoint x: 101, startPoint y: 609, endPoint x: 109, endPoint y: 604, distance: 9.4
click at [101, 610] on h3 "Cadillac Roadshow x [GEOGRAPHIC_DATA]" at bounding box center [87, 610] width 173 height 28
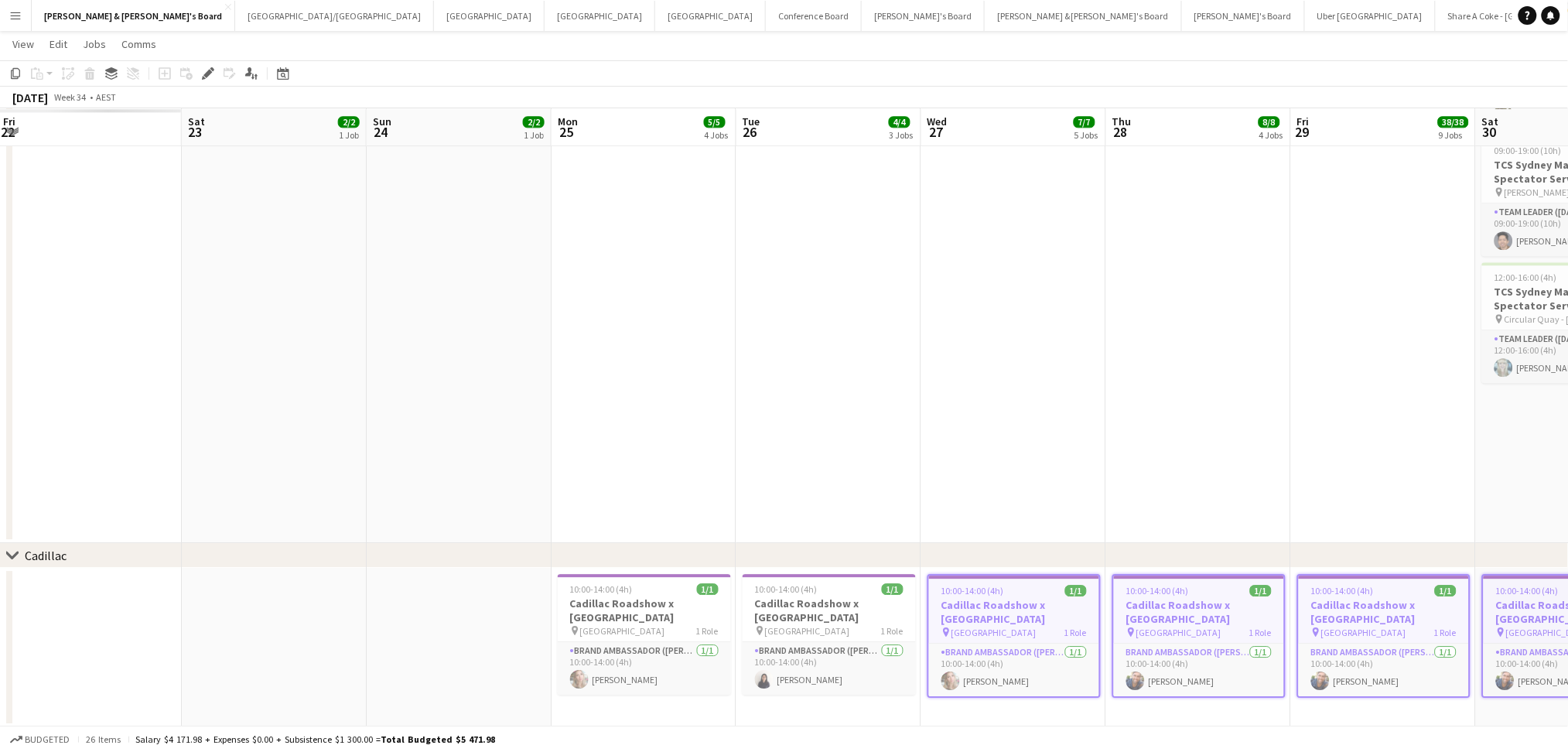
drag, startPoint x: 135, startPoint y: 517, endPoint x: 1129, endPoint y: 531, distance: 994.1
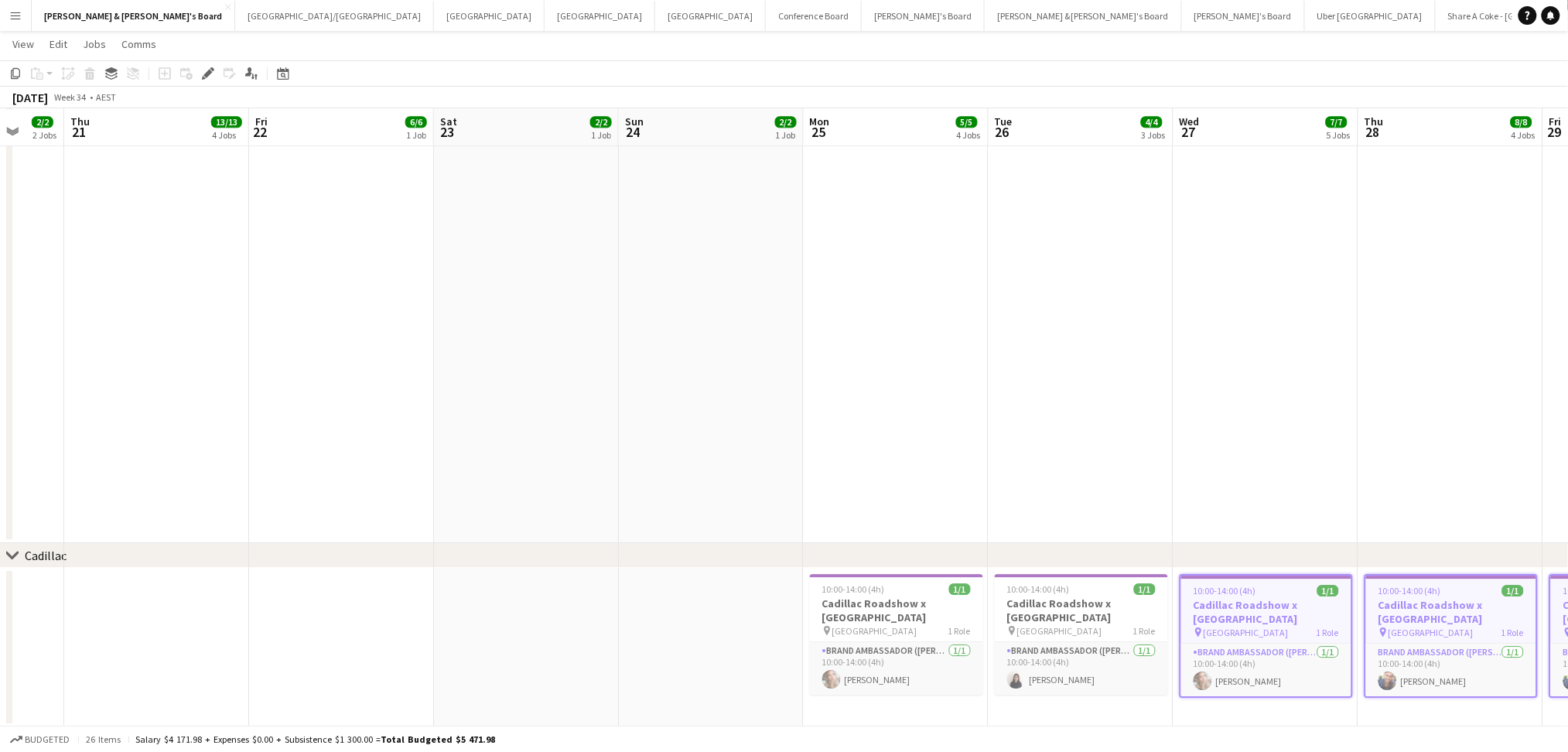
scroll to position [0, 490]
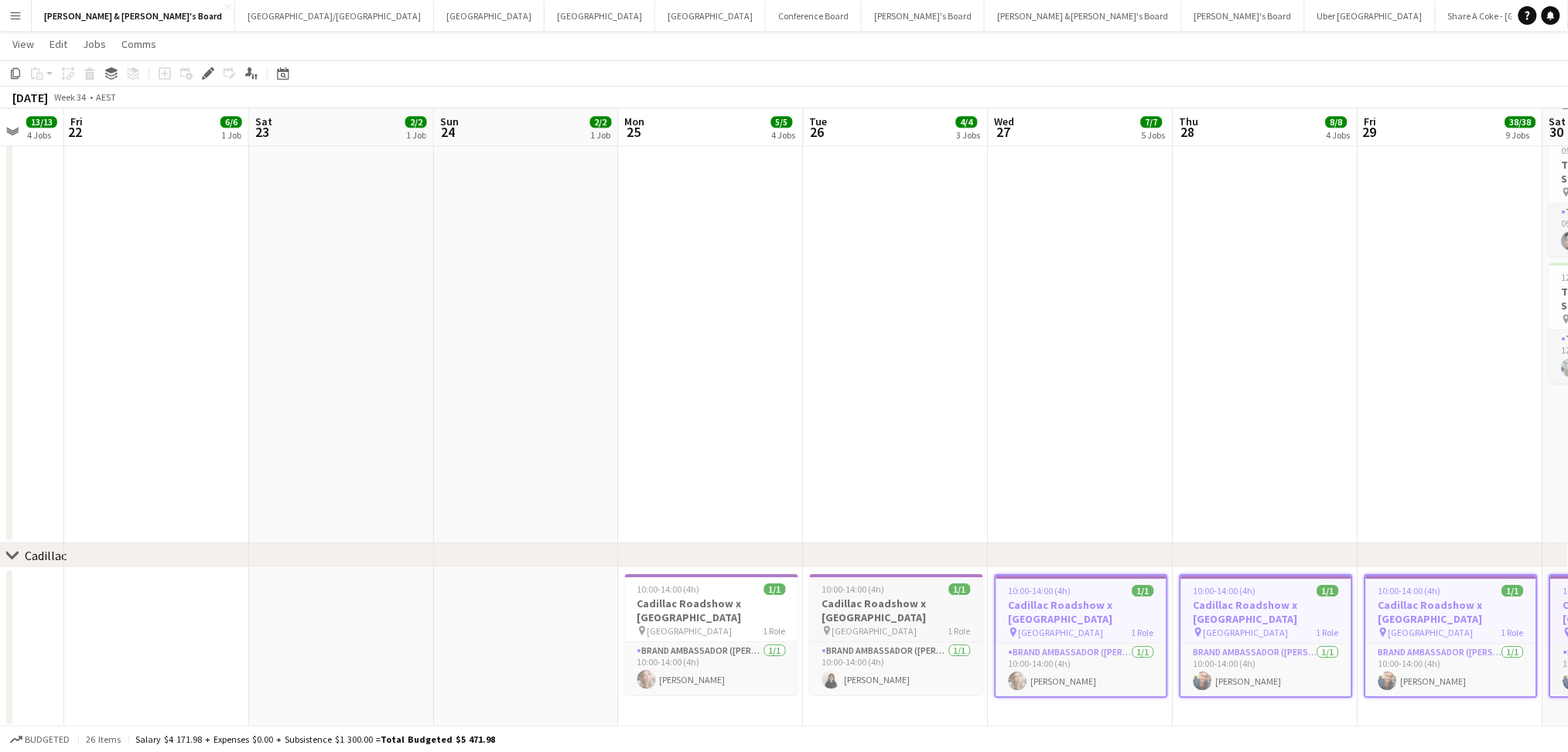
click at [898, 603] on h3 "Cadillac Roadshow x [GEOGRAPHIC_DATA]" at bounding box center [896, 610] width 173 height 28
click at [676, 603] on h3 "Cadillac Roadshow x [GEOGRAPHIC_DATA]" at bounding box center [711, 610] width 173 height 28
